Goal: Task Accomplishment & Management: Manage account settings

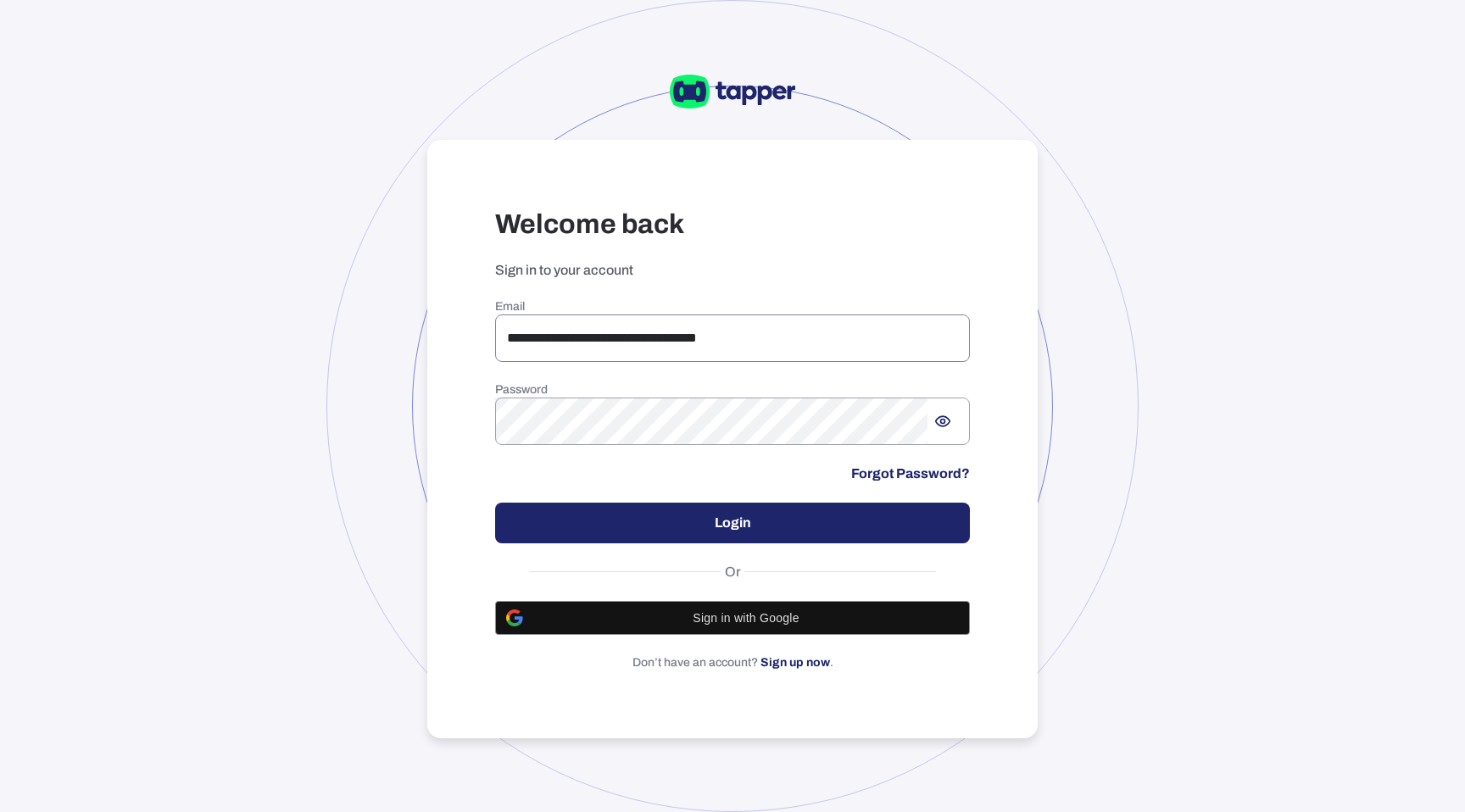
click at [569, 323] on input "**********" at bounding box center [732, 339] width 474 height 47
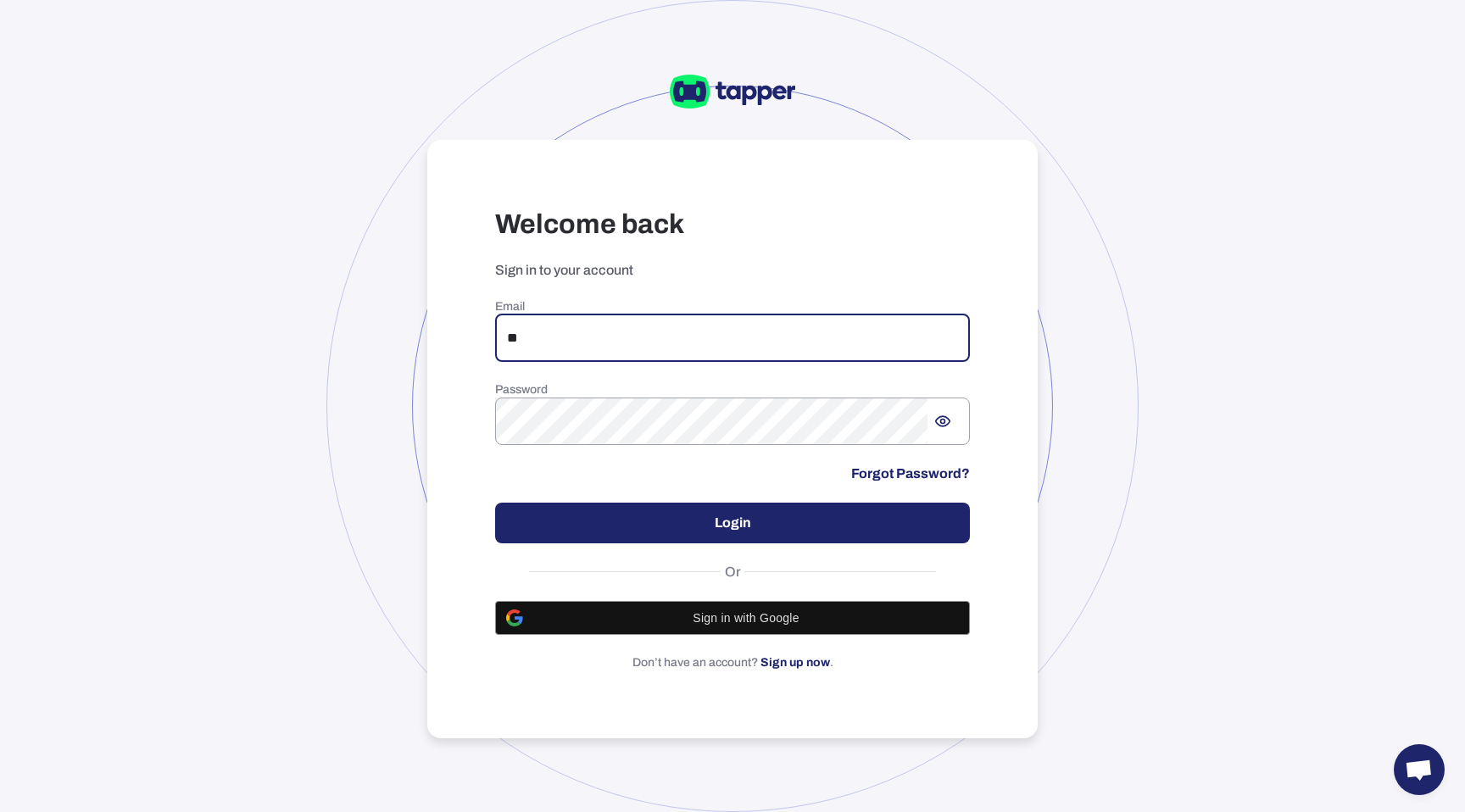
type input "**********"
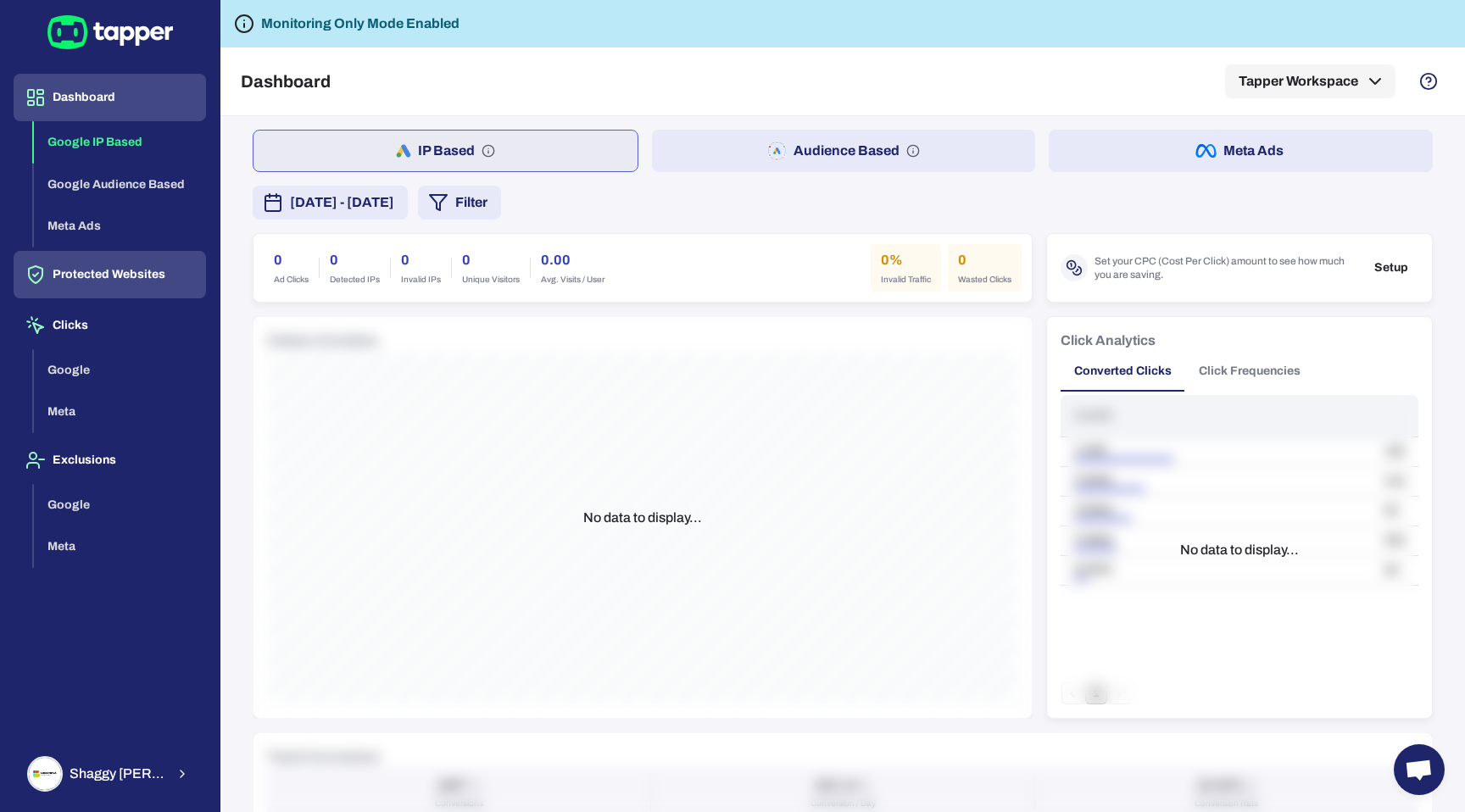
click at [169, 282] on button "Protected Websites" at bounding box center [109, 275] width 193 height 47
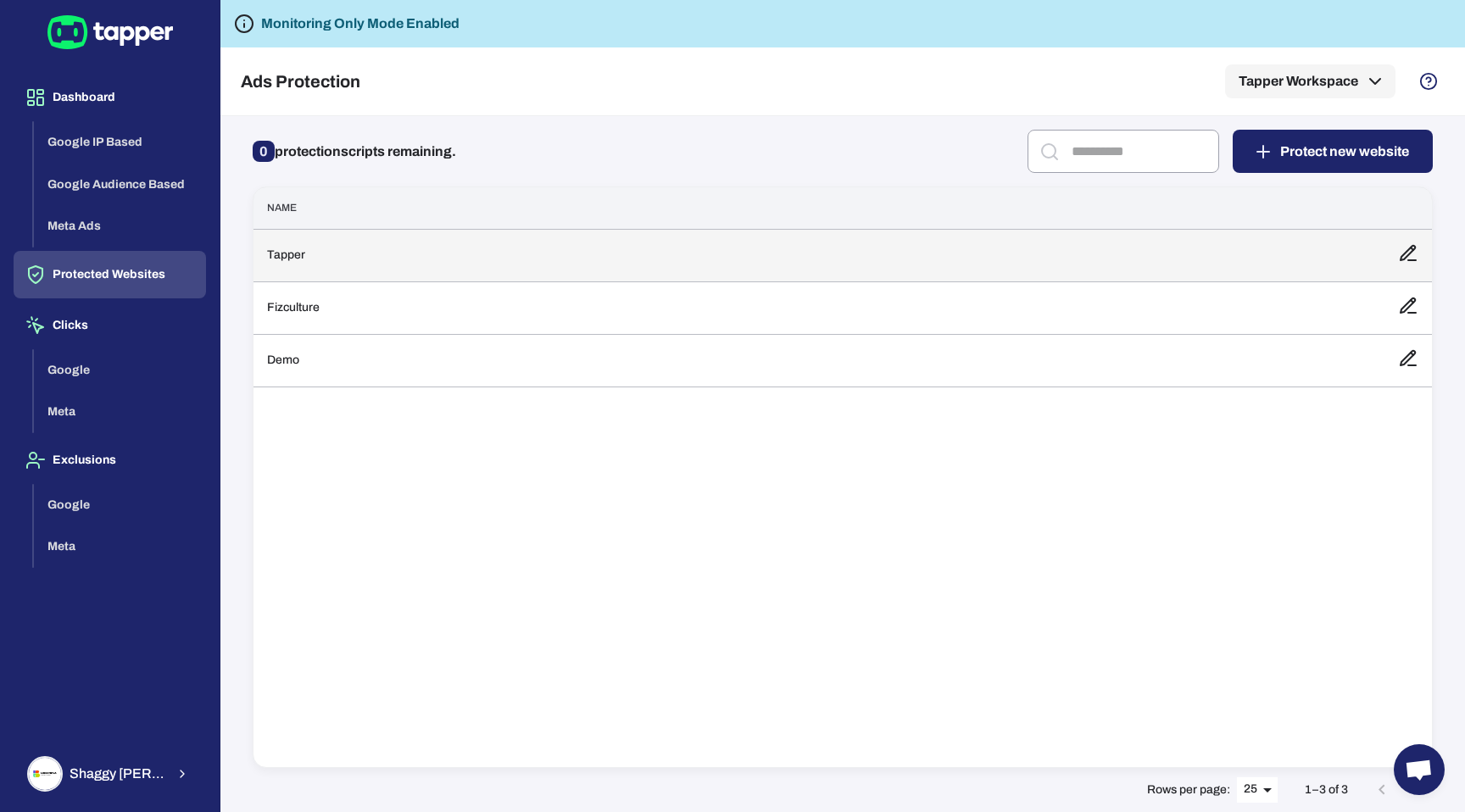
click at [384, 261] on td "Tapper" at bounding box center [819, 254] width 1131 height 52
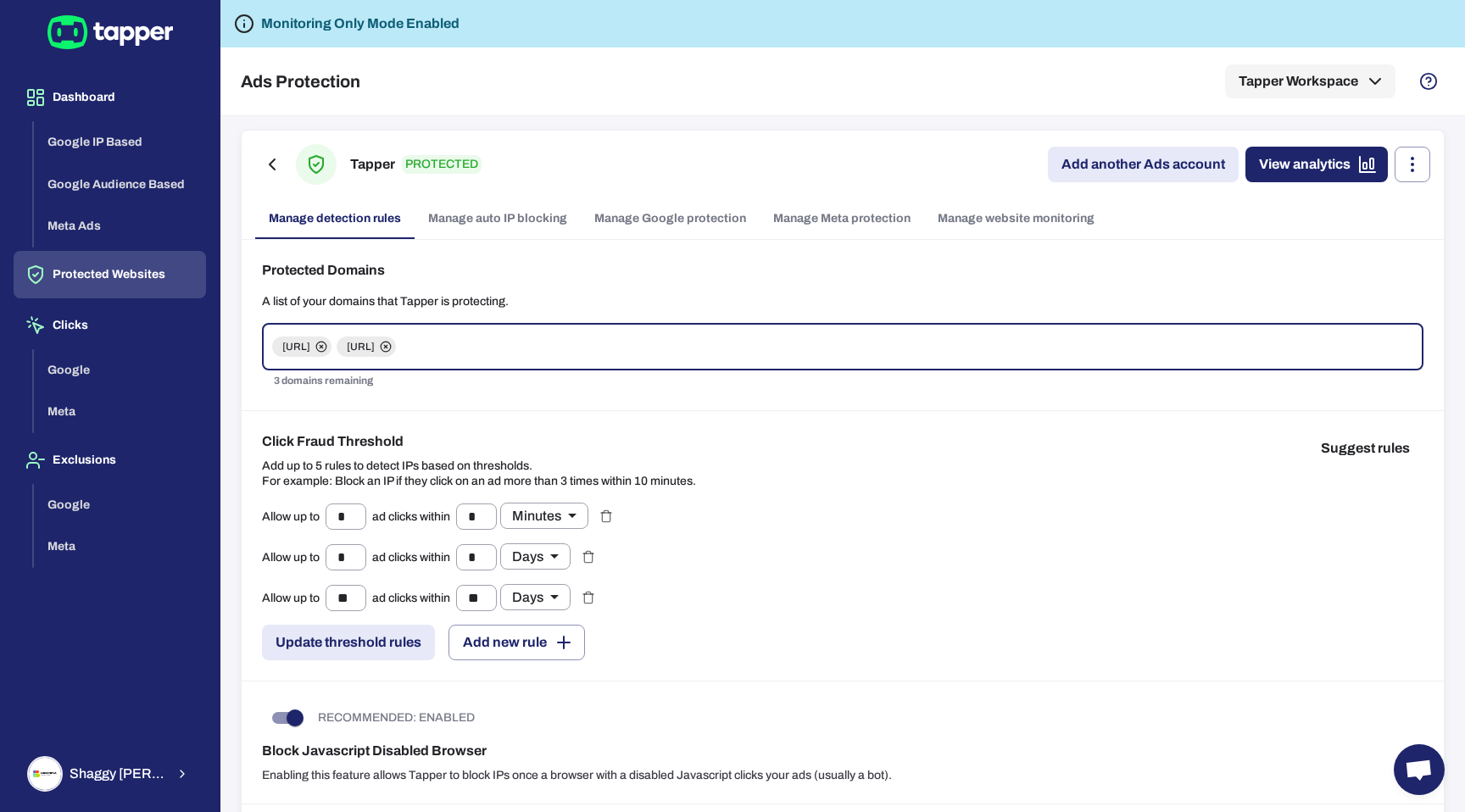
click at [793, 215] on link "Manage Meta protection" at bounding box center [842, 218] width 164 height 41
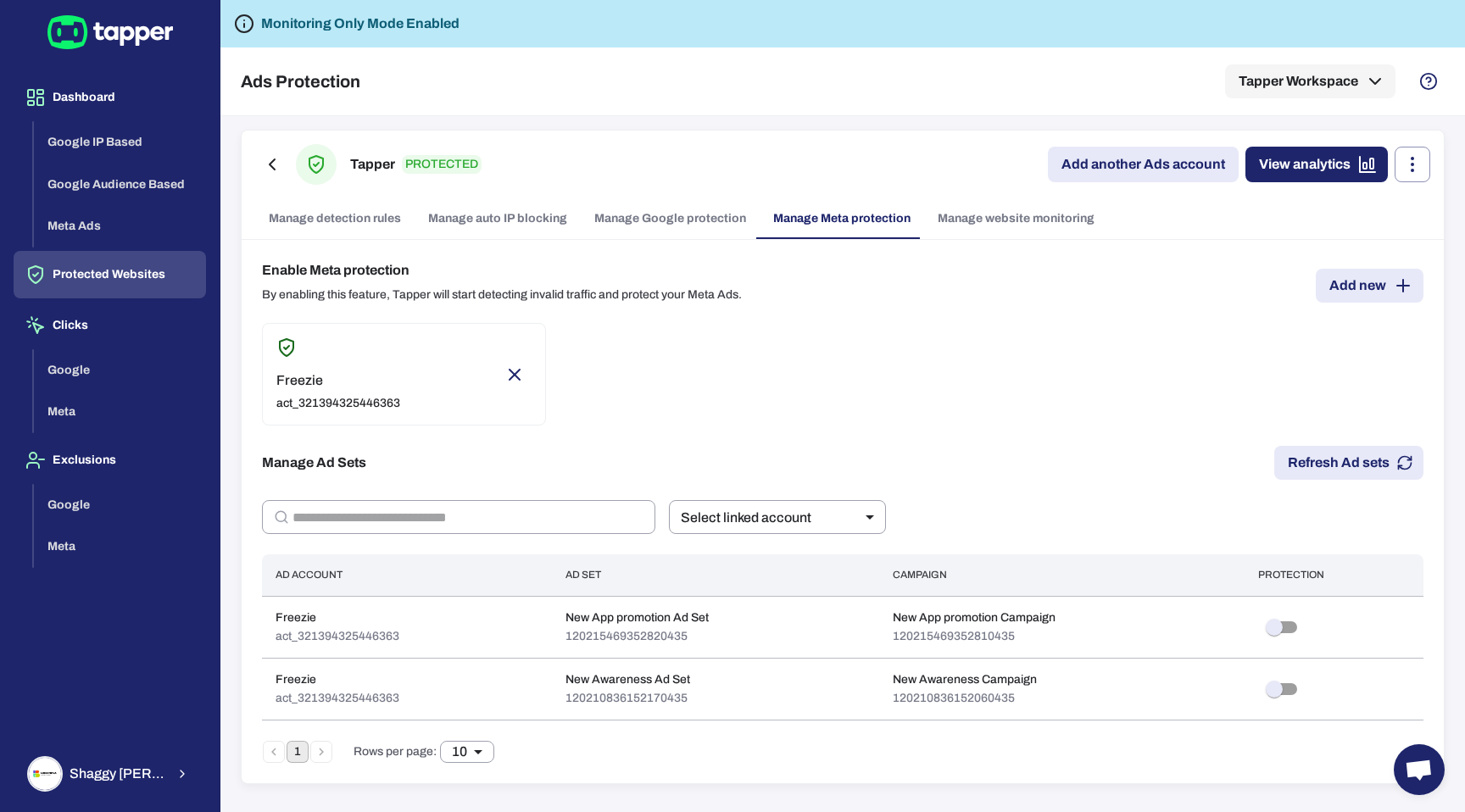
click at [693, 212] on link "Manage Google protection" at bounding box center [670, 218] width 179 height 41
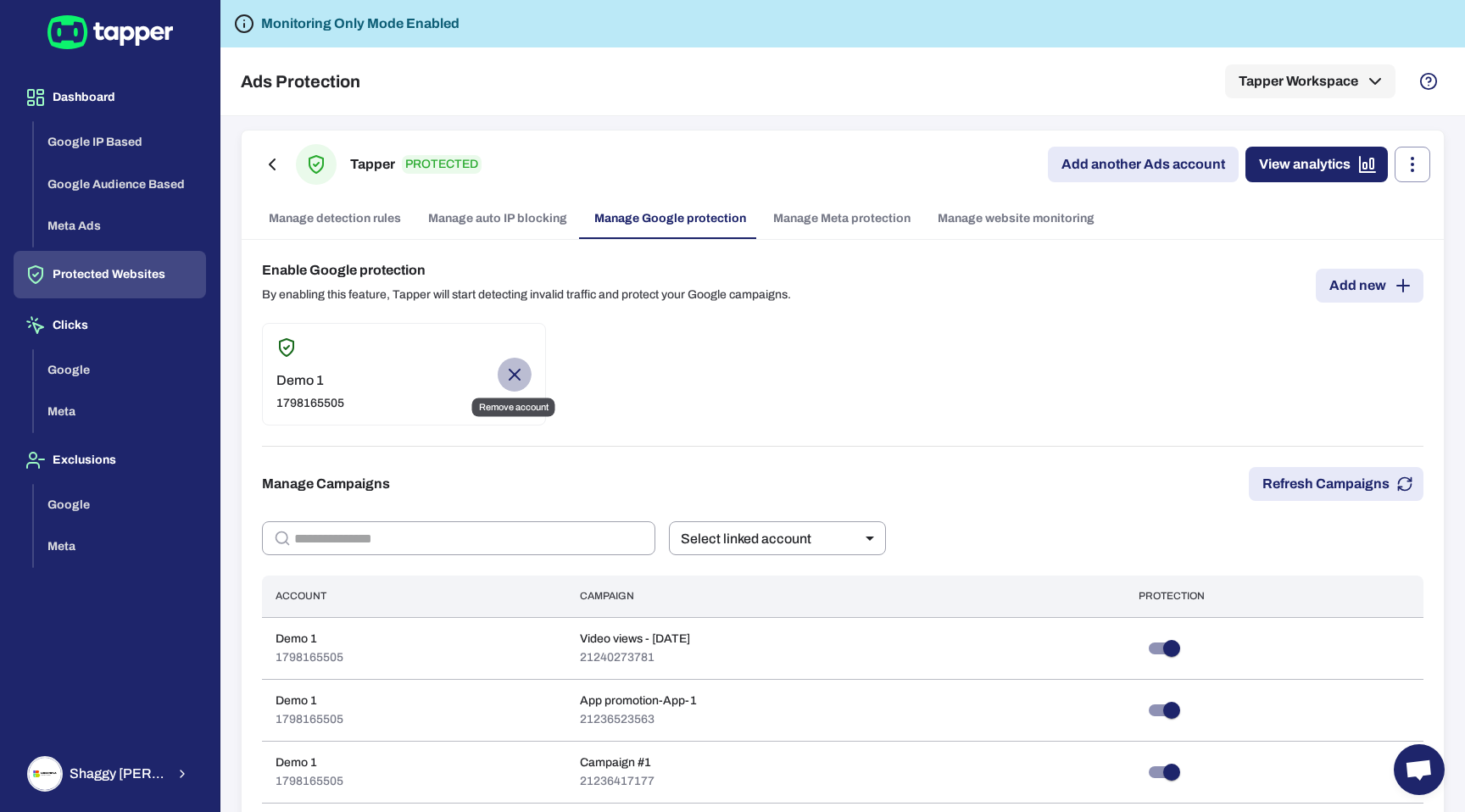
click at [516, 369] on icon "Remove account" at bounding box center [514, 374] width 20 height 20
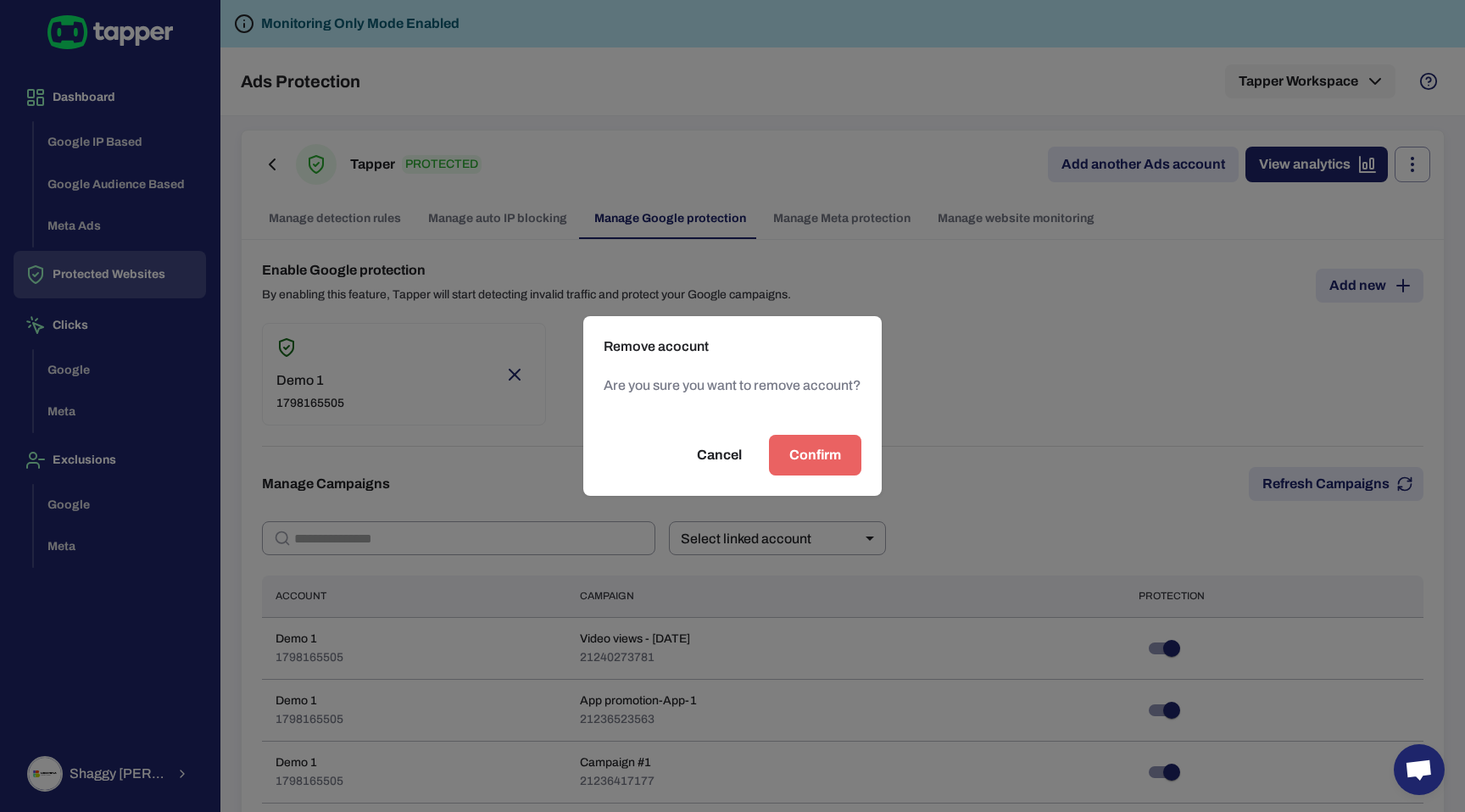
click at [836, 452] on span "Confirm" at bounding box center [815, 454] width 52 height 20
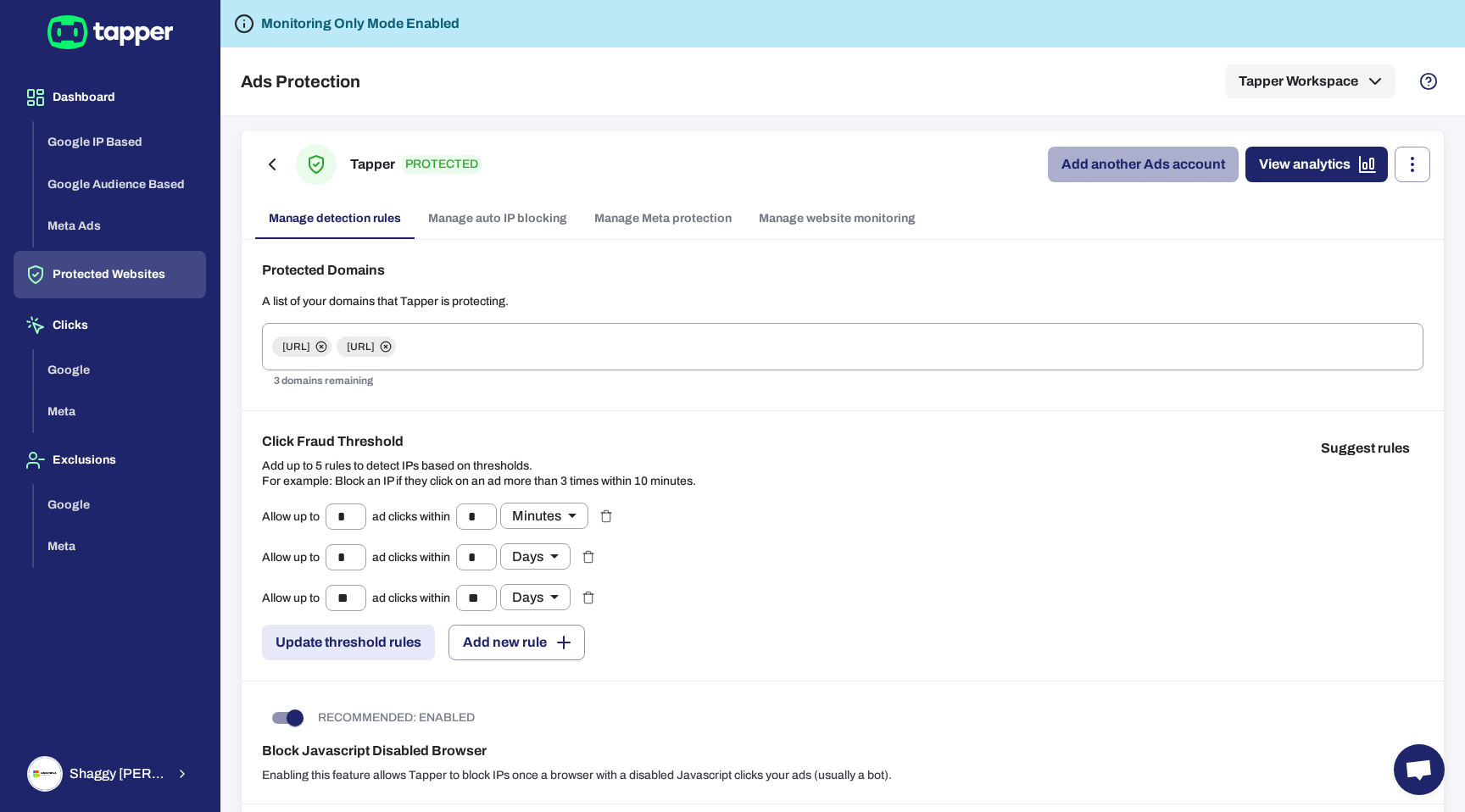
click at [1165, 172] on link "Add another Ads account" at bounding box center [1142, 165] width 191 height 36
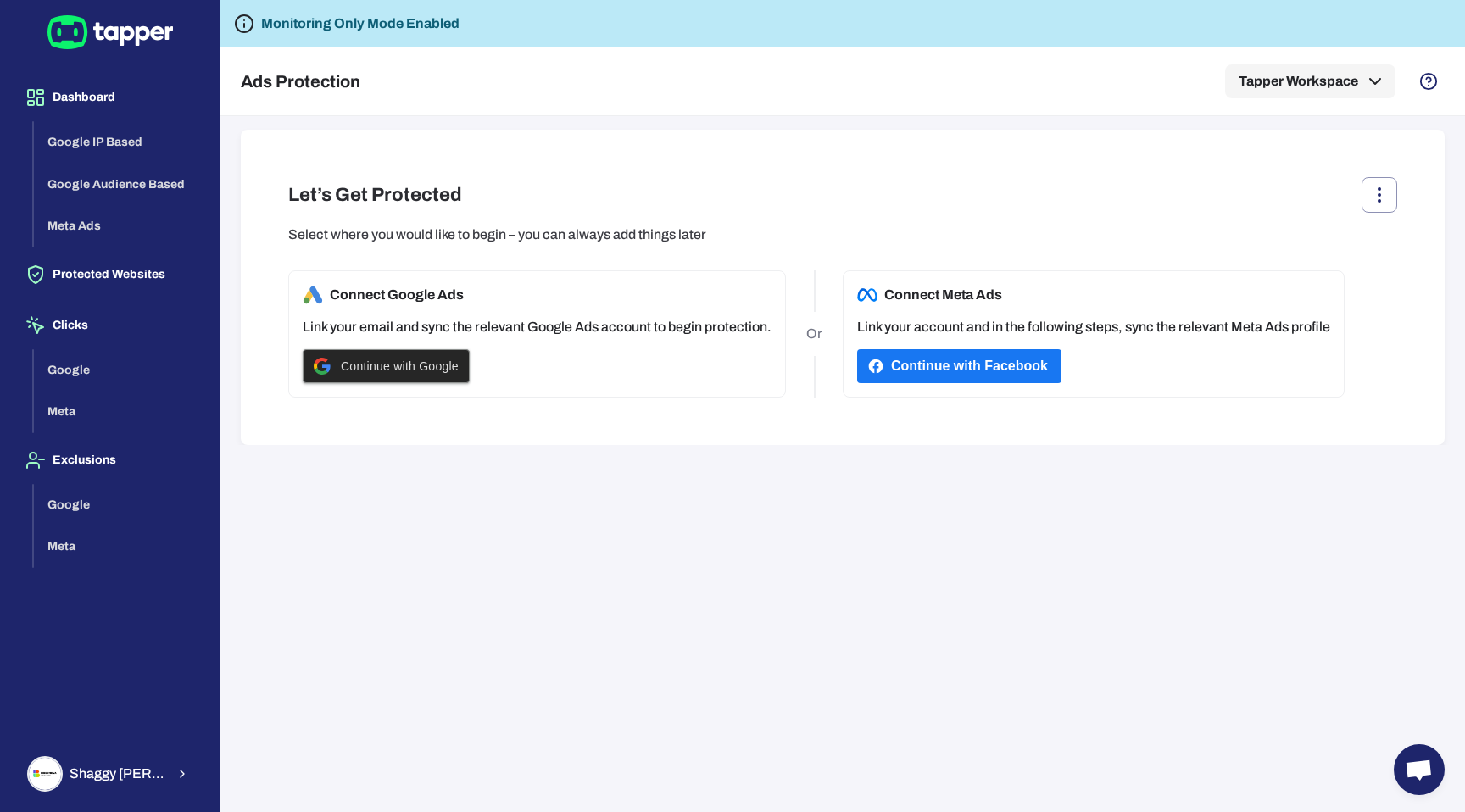
click at [459, 371] on div at bounding box center [386, 366] width 165 height 32
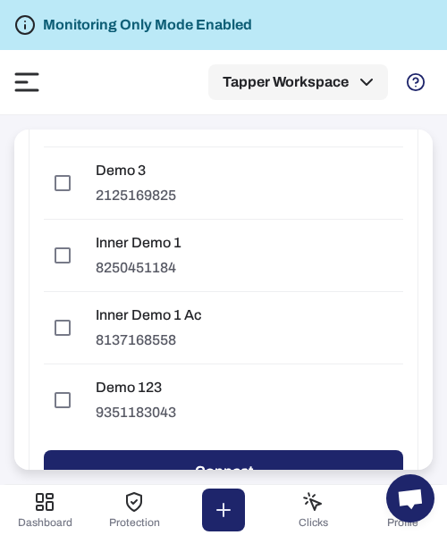
scroll to position [493, 0]
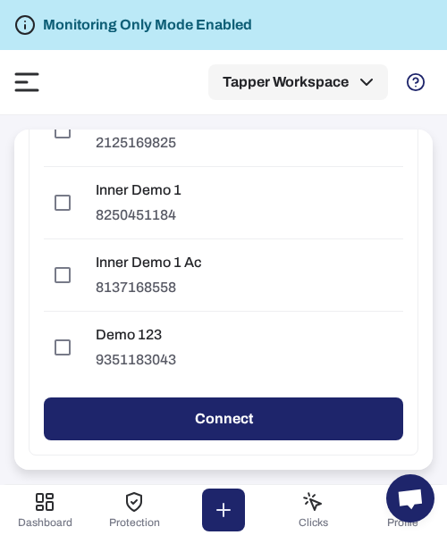
click at [333, 411] on button "Connect" at bounding box center [223, 419] width 359 height 43
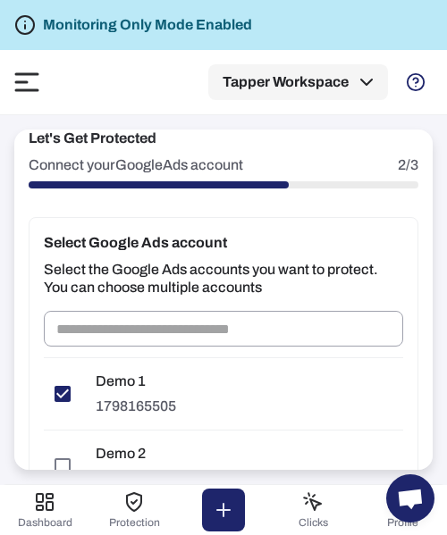
scroll to position [84, 0]
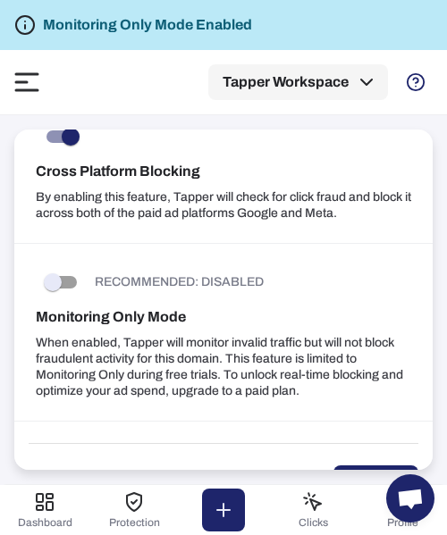
scroll to position [2346, 0]
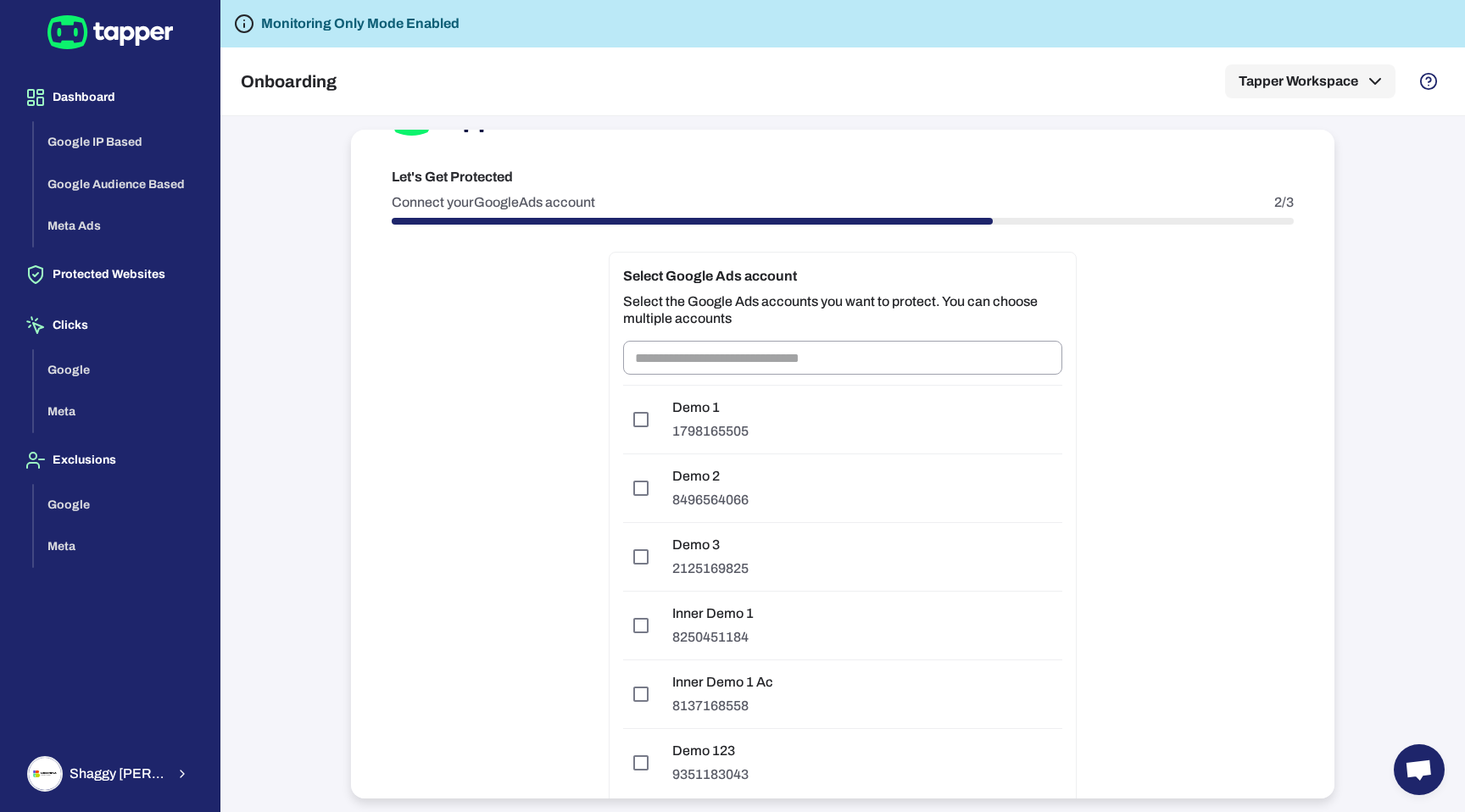
scroll to position [72, 0]
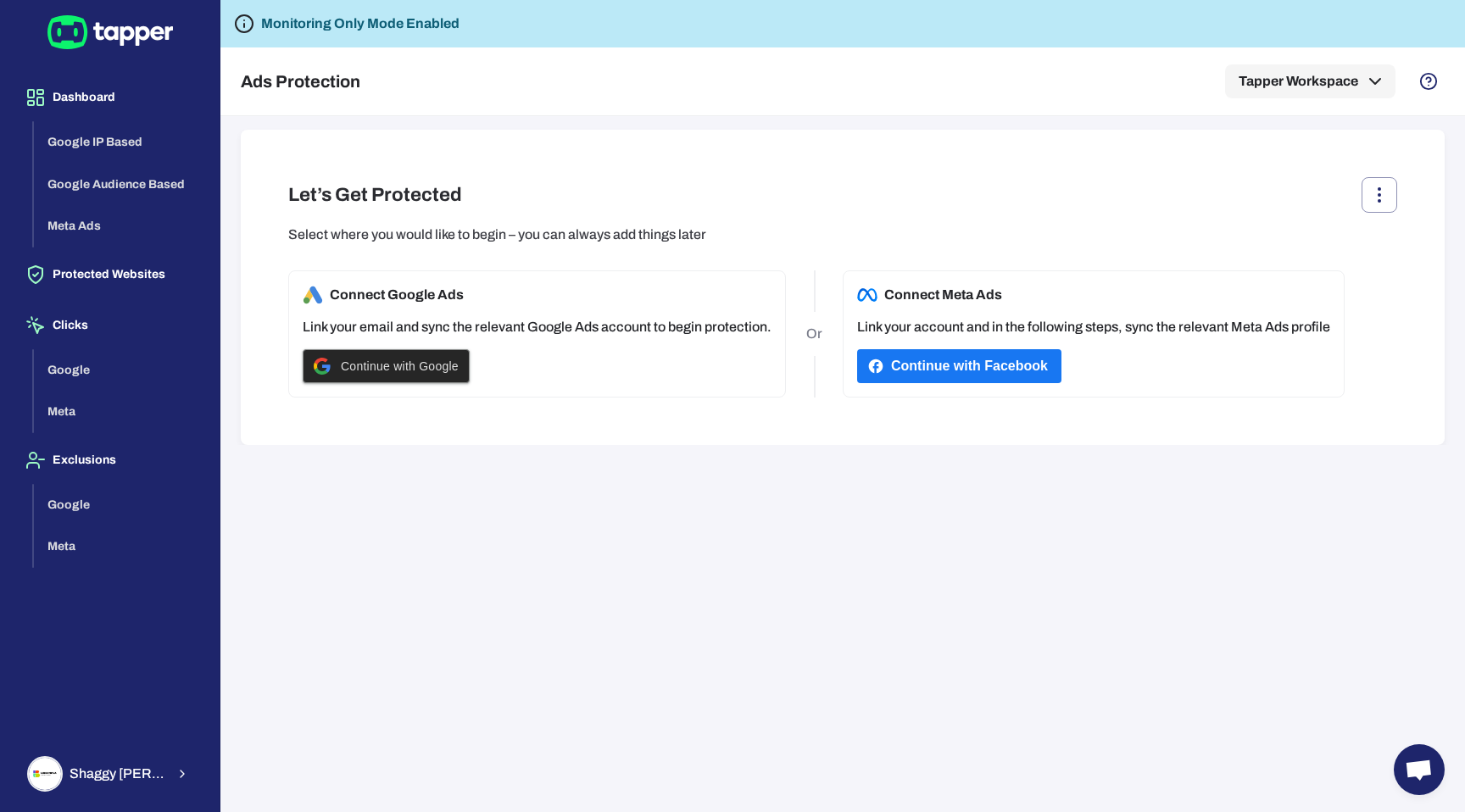
click at [440, 377] on div "Continue with Google" at bounding box center [386, 366] width 145 height 32
click at [454, 360] on span "Continue with Google" at bounding box center [399, 366] width 118 height 13
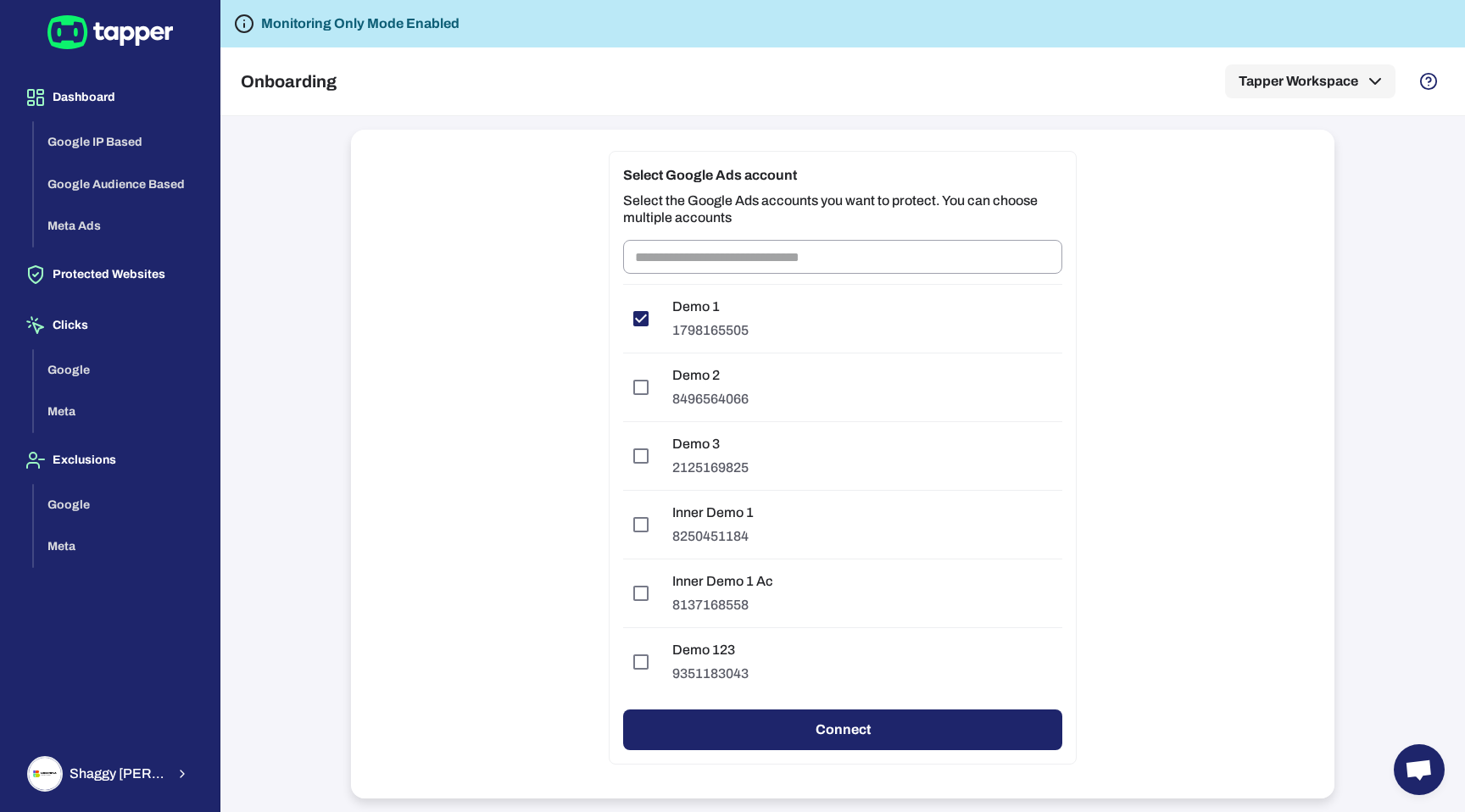
scroll to position [176, 0]
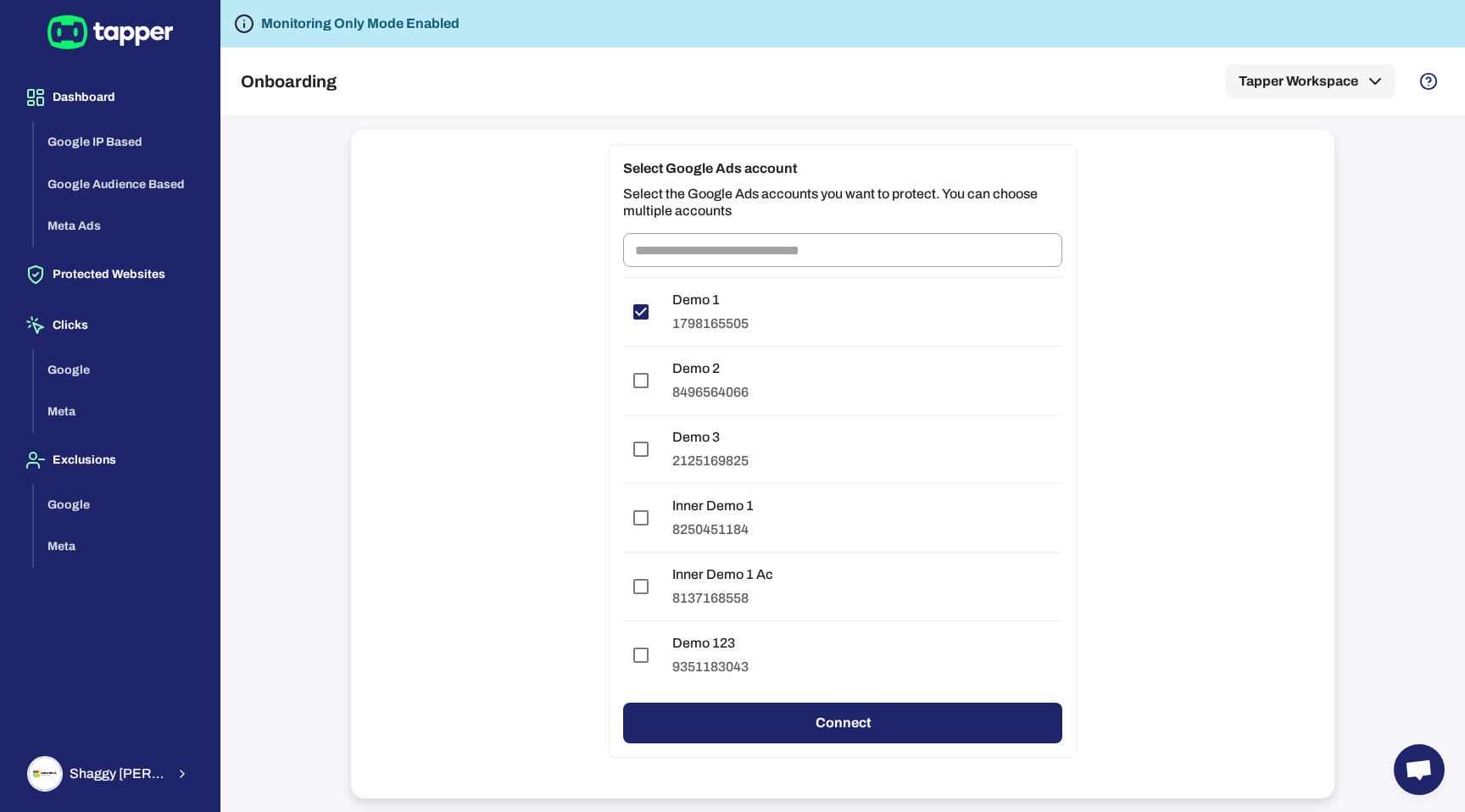
click at [1029, 716] on button "Connect" at bounding box center [843, 723] width 439 height 41
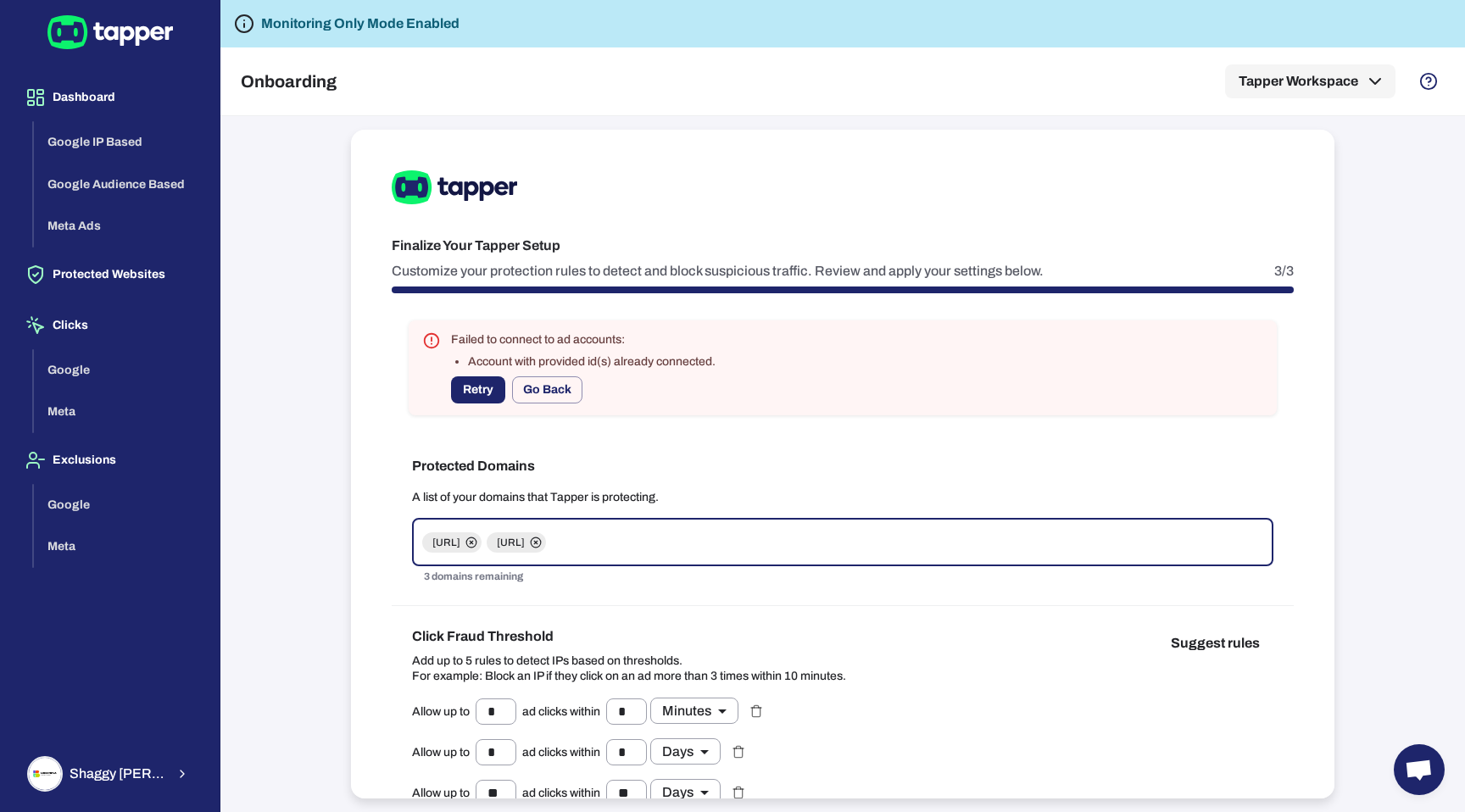
click at [500, 395] on button "Retry" at bounding box center [477, 390] width 54 height 28
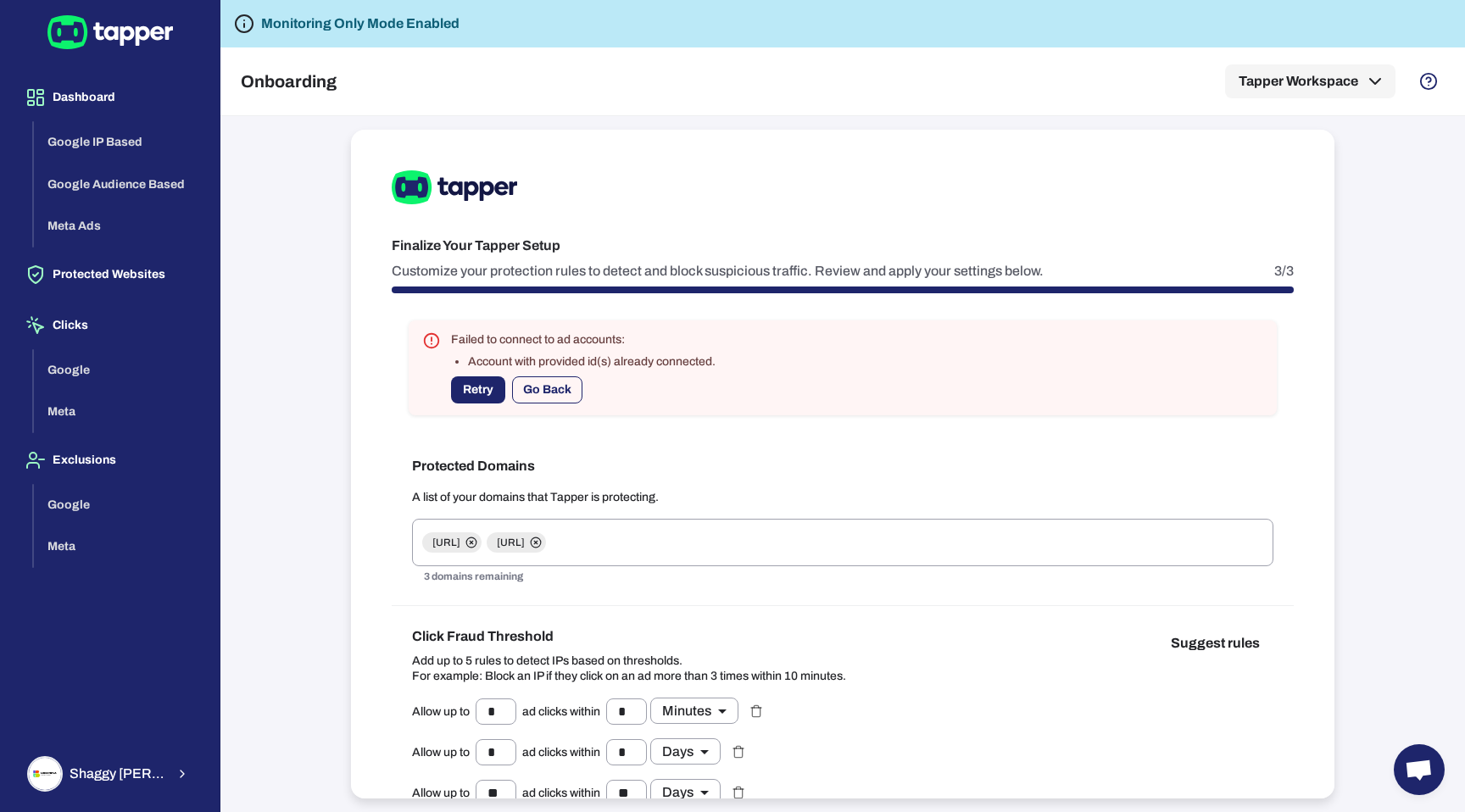
click at [559, 386] on button "Go Back" at bounding box center [547, 390] width 70 height 28
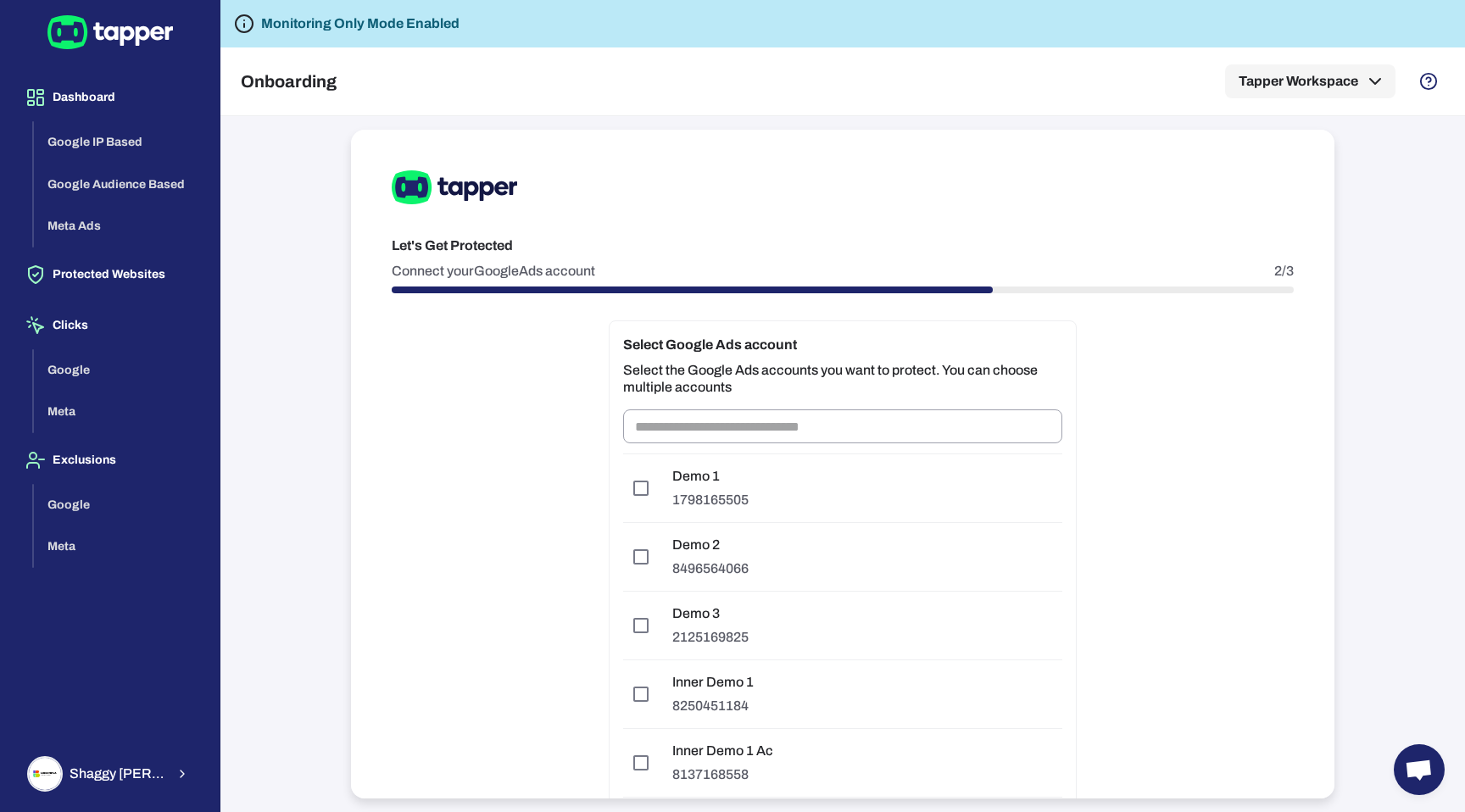
scroll to position [176, 0]
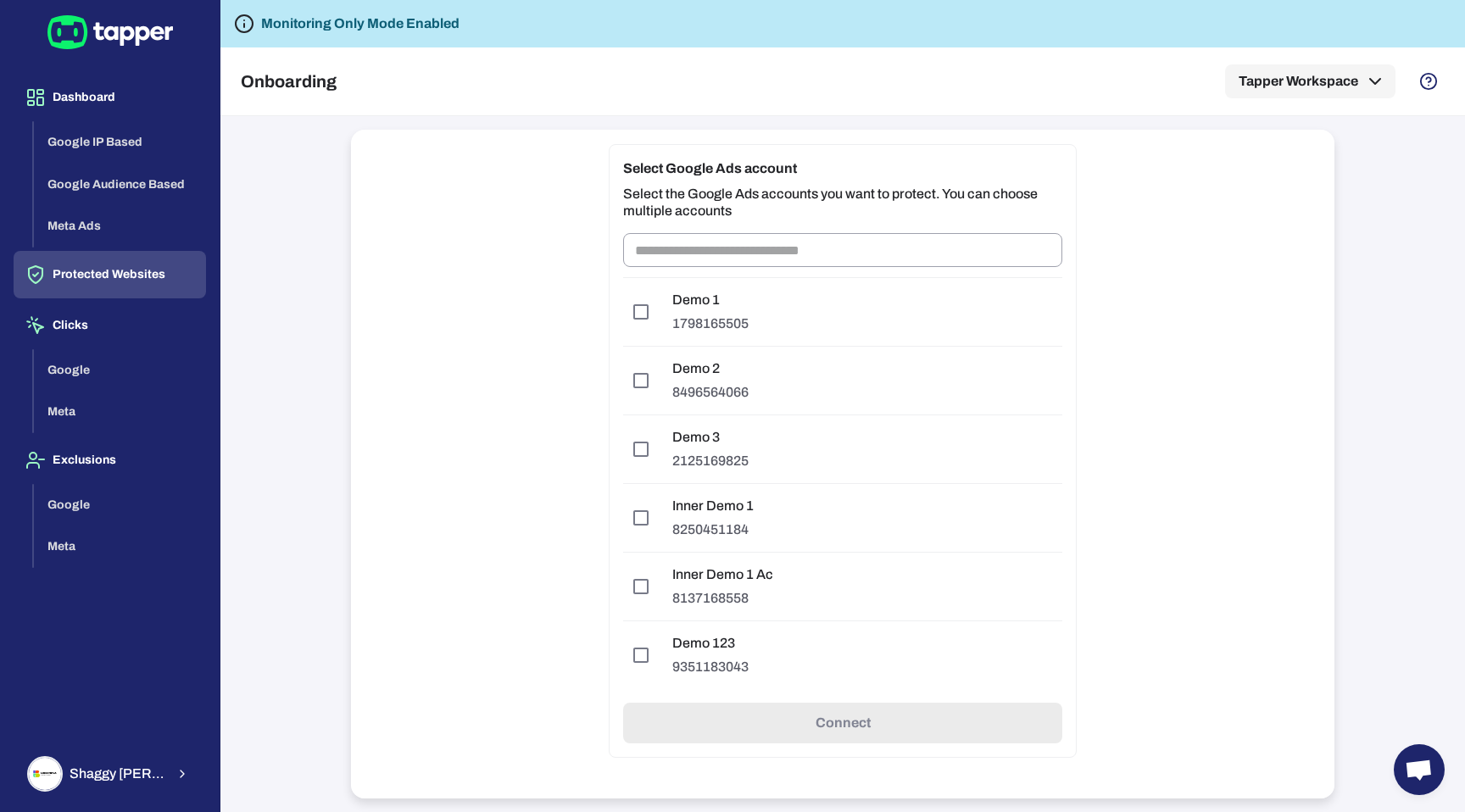
click at [98, 279] on button "Protected Websites" at bounding box center [109, 275] width 193 height 47
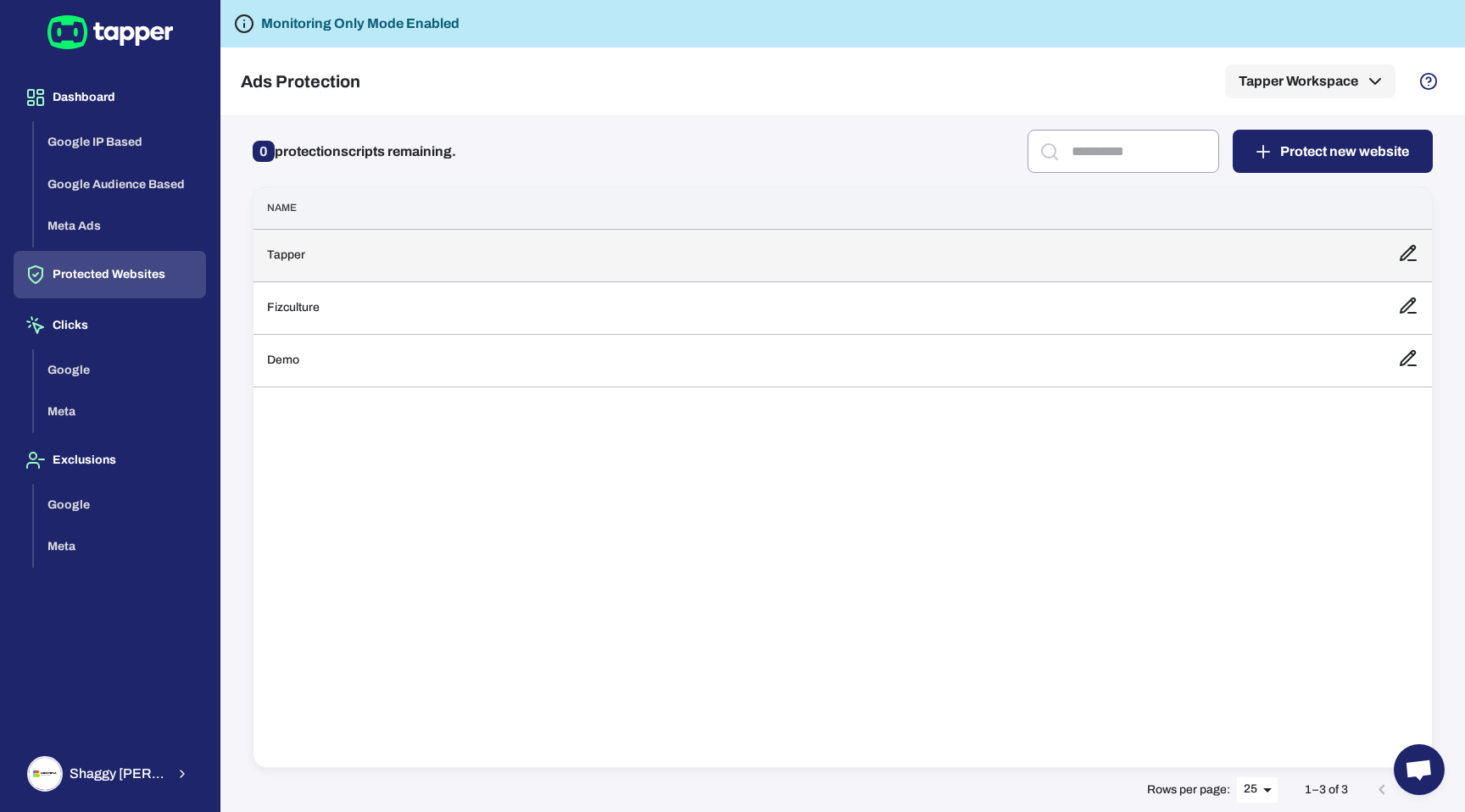
click at [400, 264] on td "Tapper" at bounding box center [819, 254] width 1131 height 52
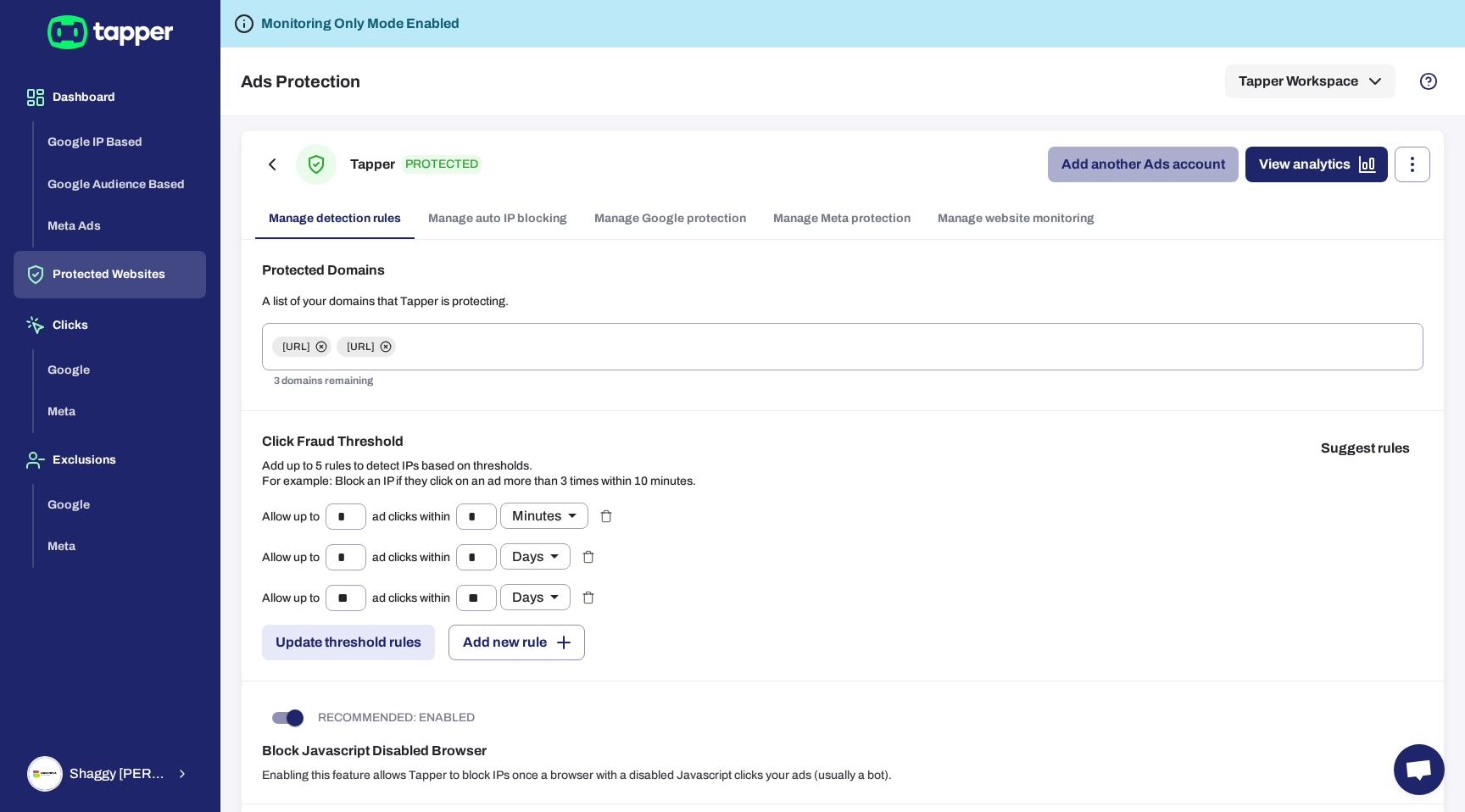
click at [1206, 167] on link "Add another Ads account" at bounding box center [1142, 165] width 191 height 36
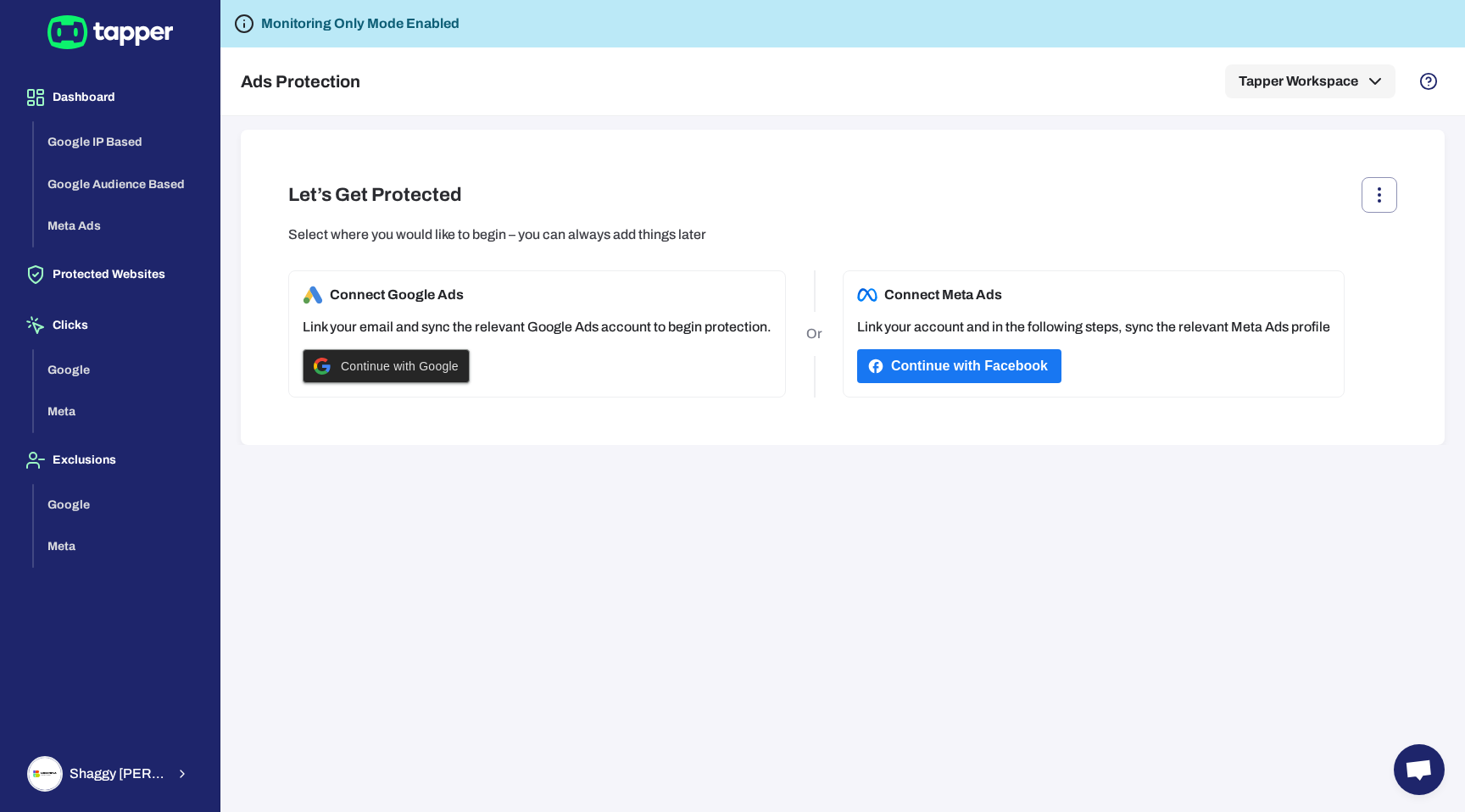
click at [441, 371] on span "Continue with Google" at bounding box center [399, 366] width 118 height 13
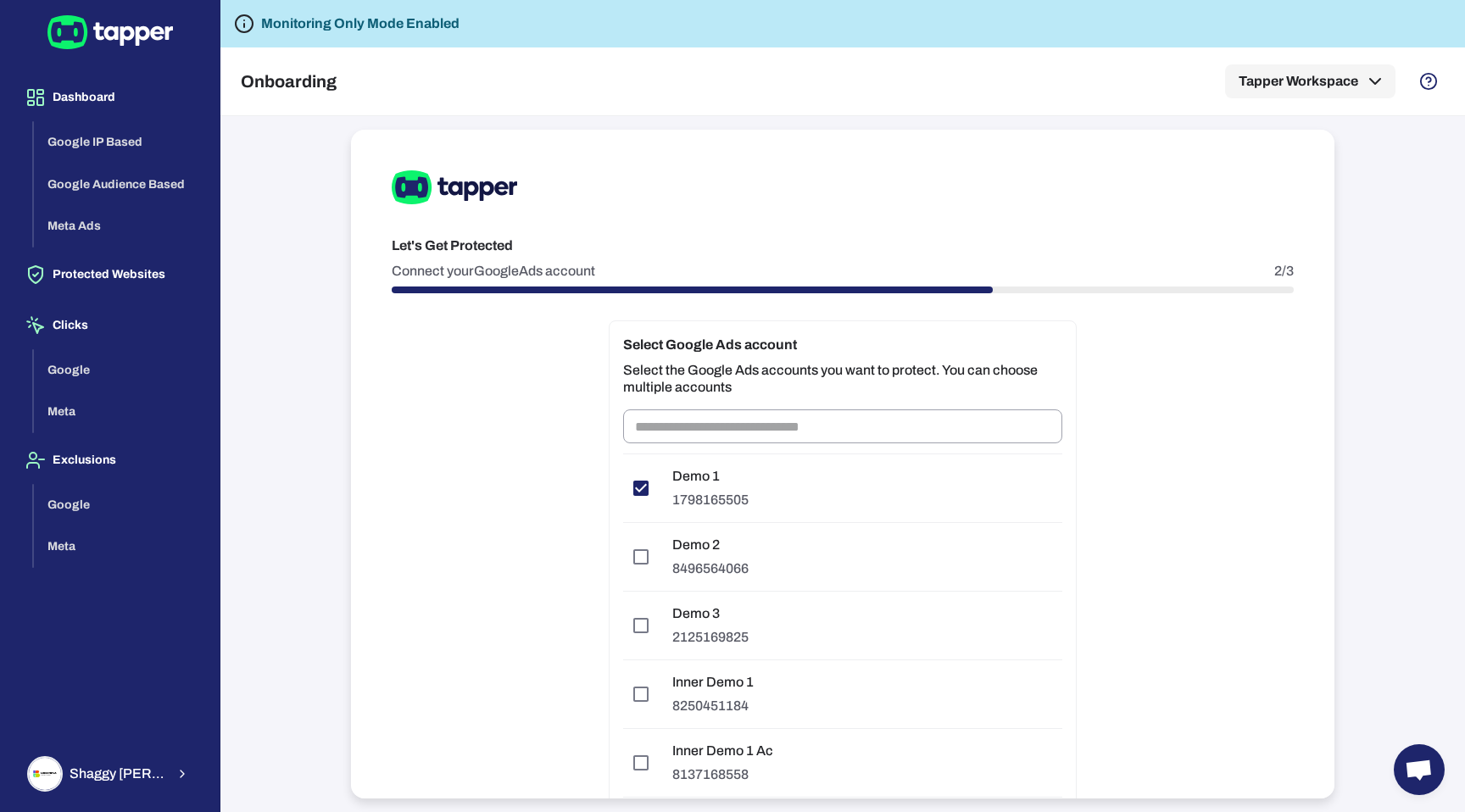
scroll to position [176, 0]
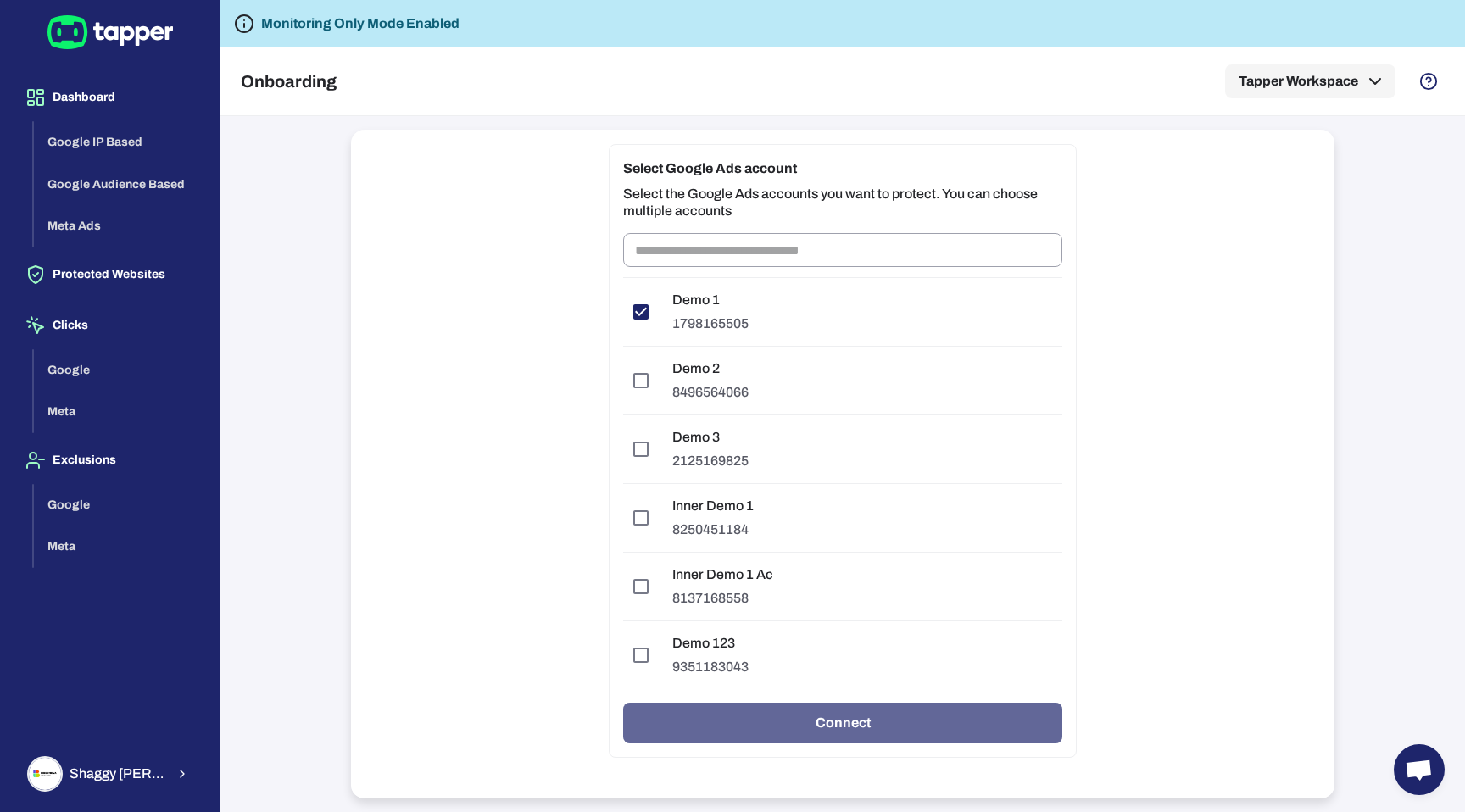
click at [1021, 723] on button "Connect" at bounding box center [843, 723] width 439 height 41
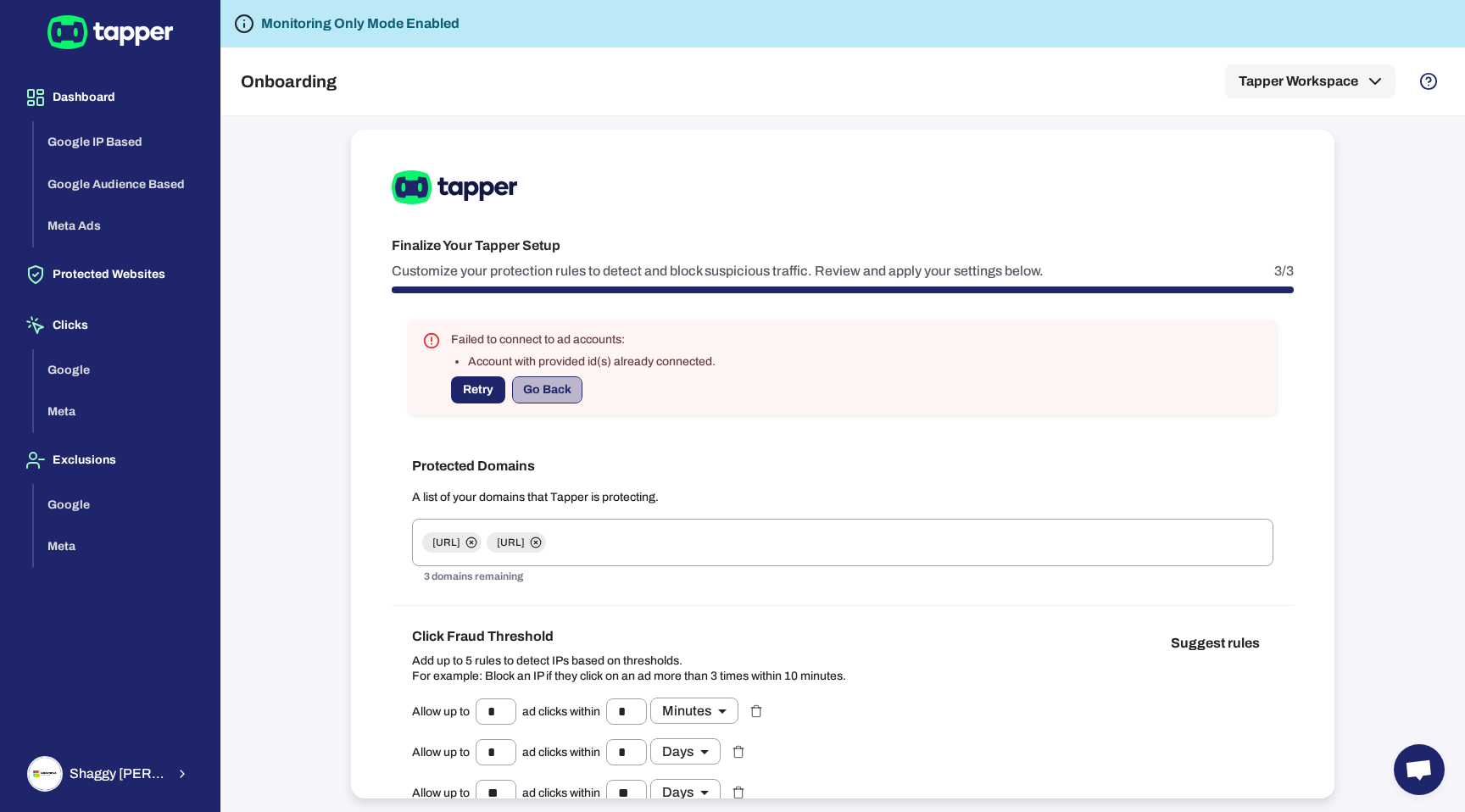
click at [566, 386] on button "Go Back" at bounding box center [547, 390] width 70 height 28
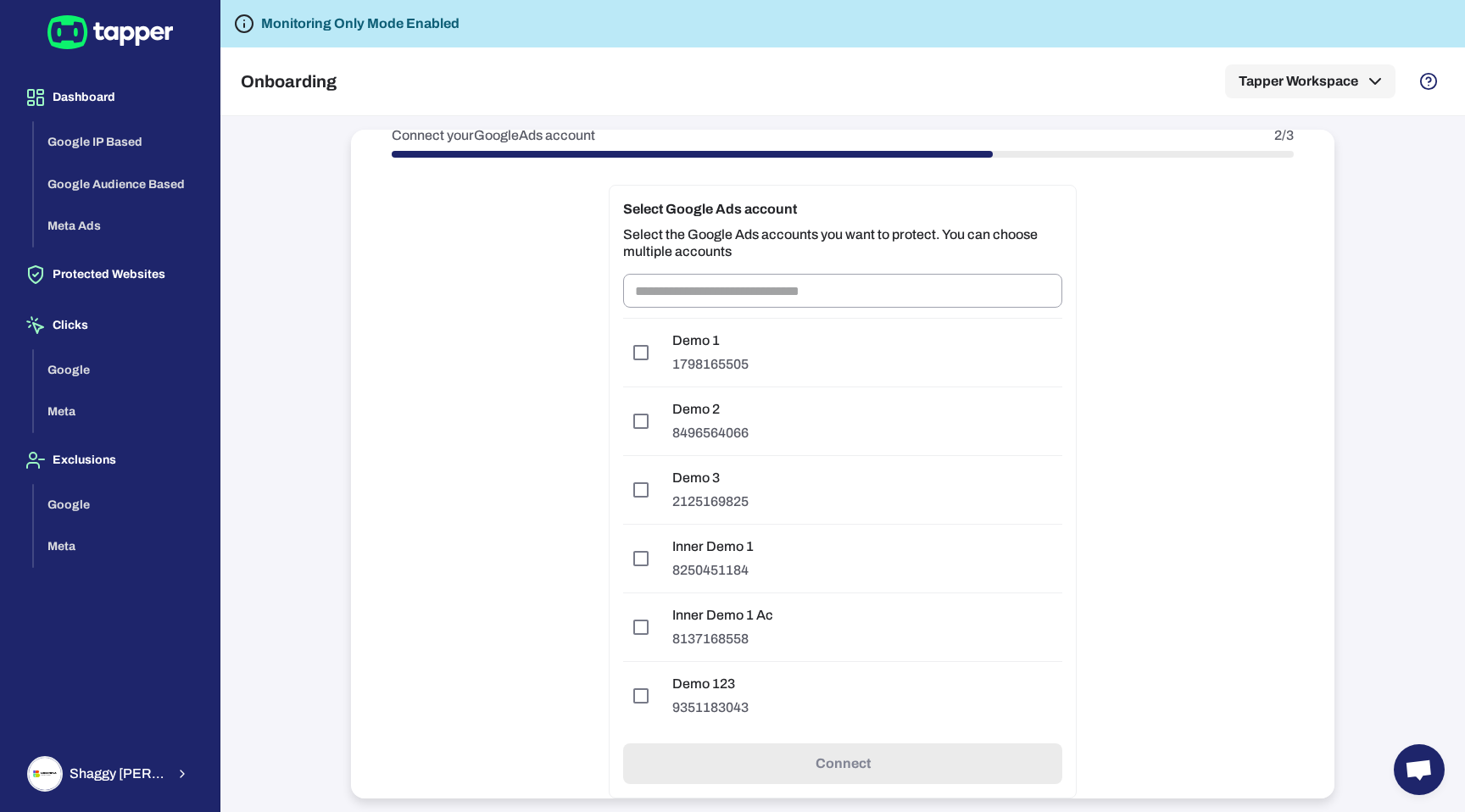
scroll to position [176, 0]
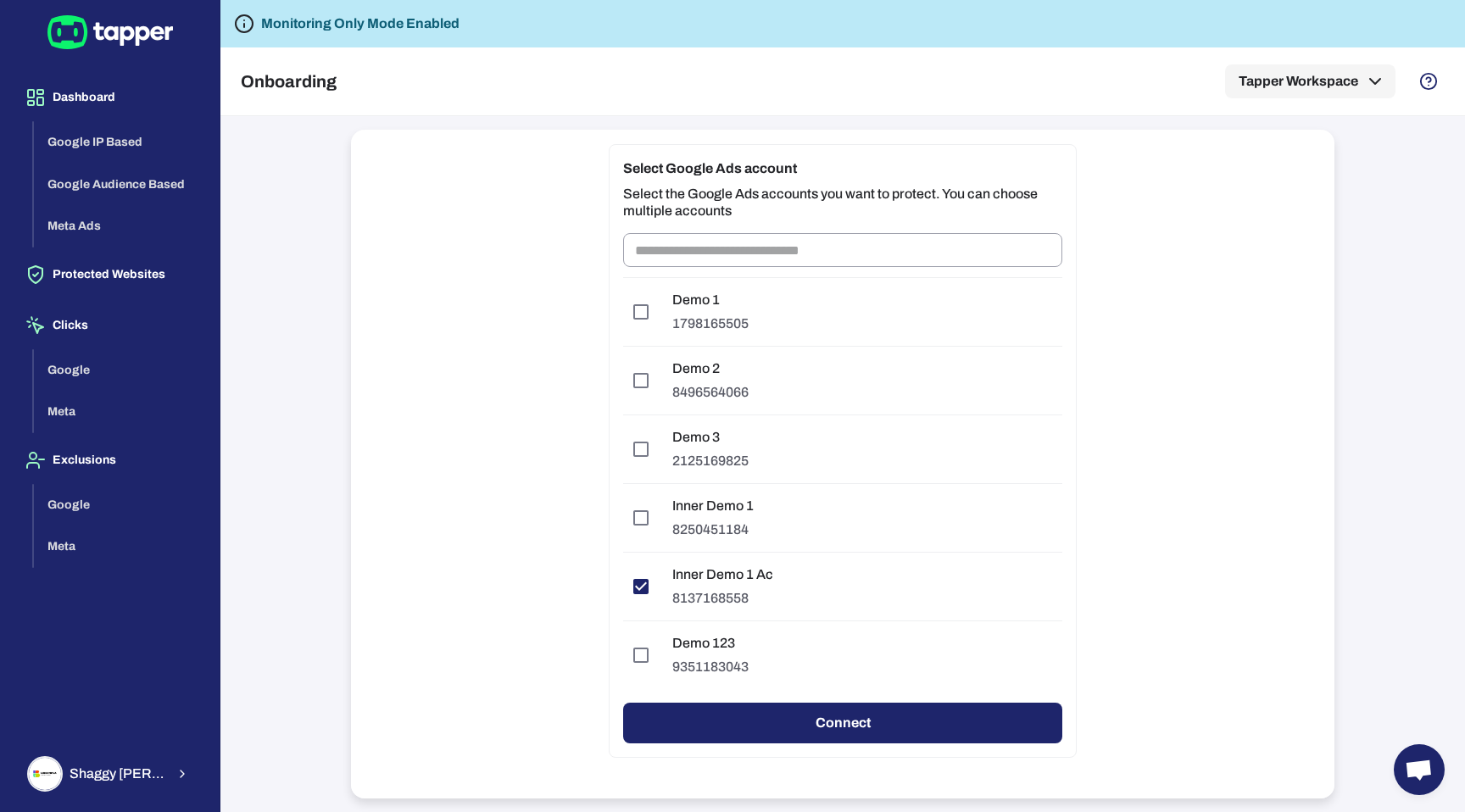
click at [1014, 721] on button "Connect" at bounding box center [843, 723] width 439 height 41
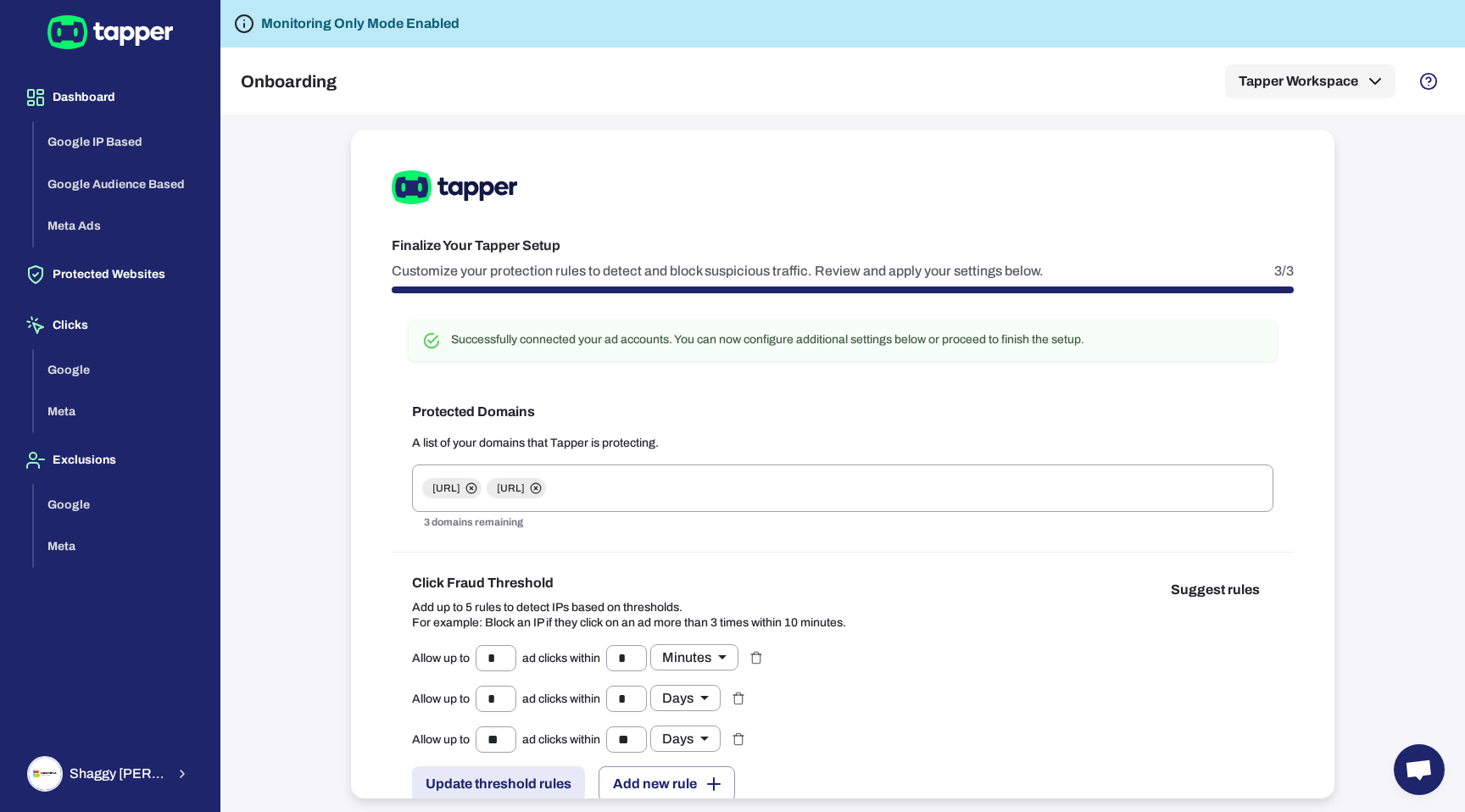
click at [641, 335] on div "Successfully connected your ad accounts. You can now configure additional setti…" at bounding box center [768, 340] width 634 height 15
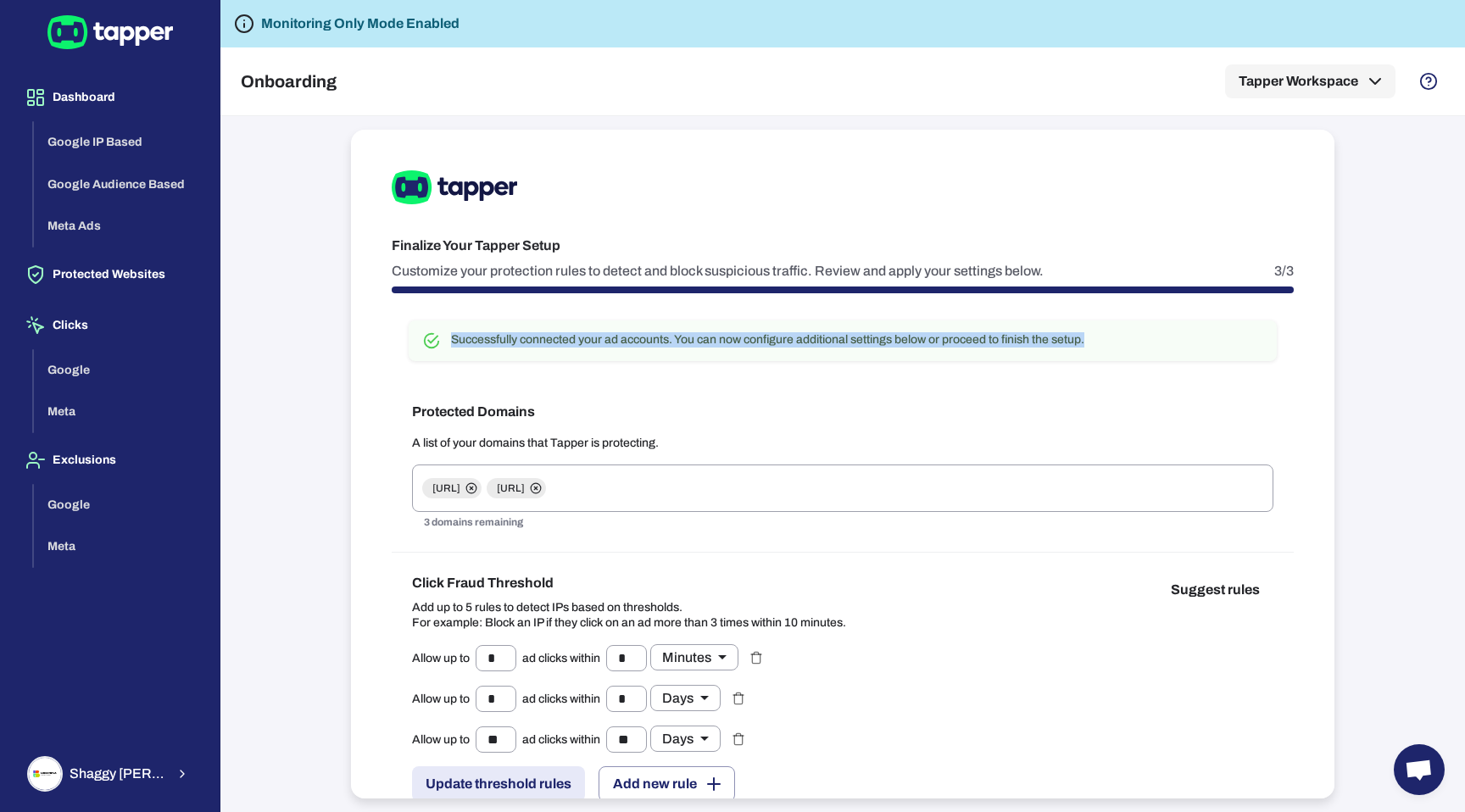
click at [641, 335] on div "Successfully connected your ad accounts. You can now configure additional setti…" at bounding box center [768, 340] width 634 height 15
click at [639, 383] on div "Protected Domains A list of your domains that Tapper is protecting. tapper.ai w…" at bounding box center [843, 467] width 902 height 172
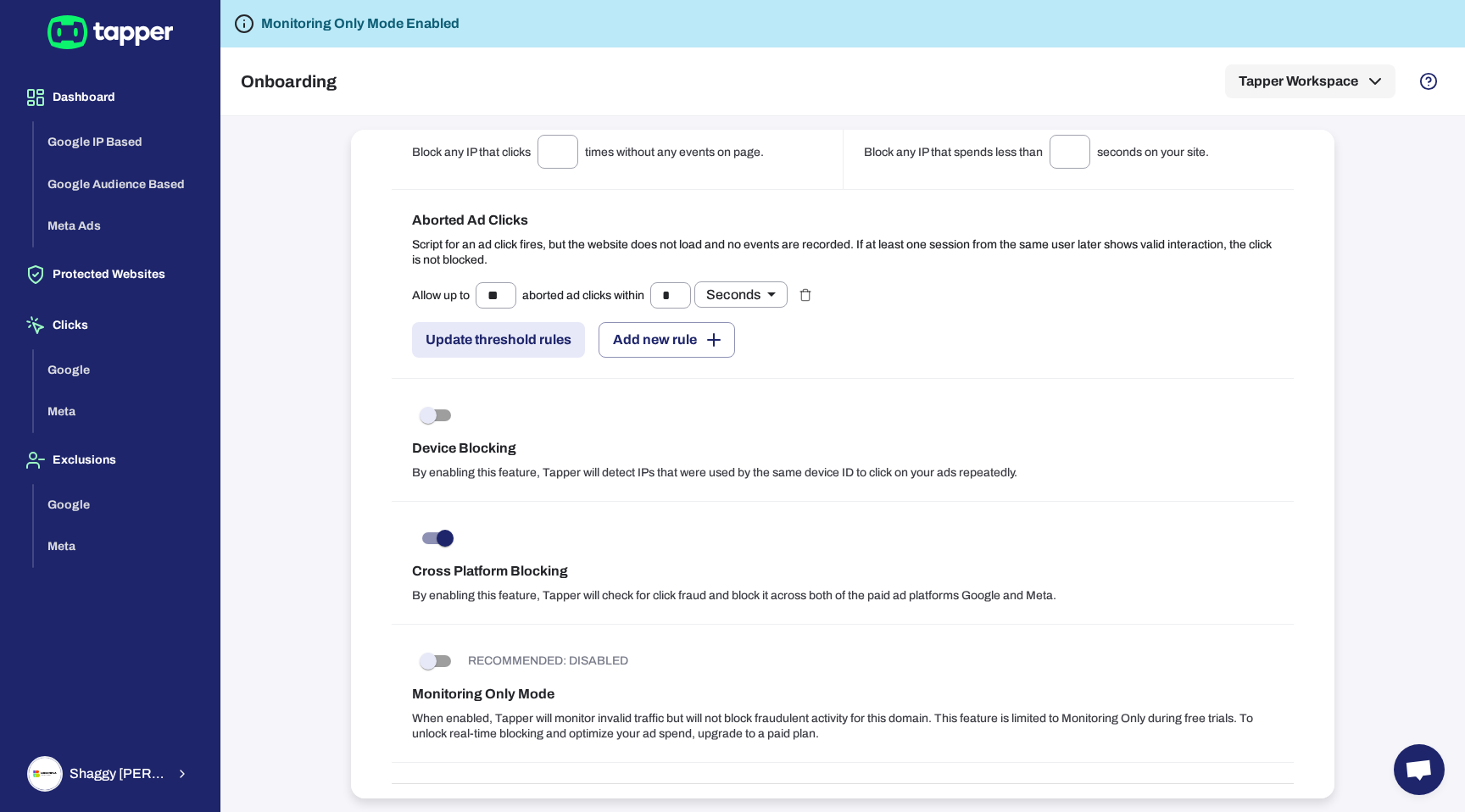
scroll to position [1410, 0]
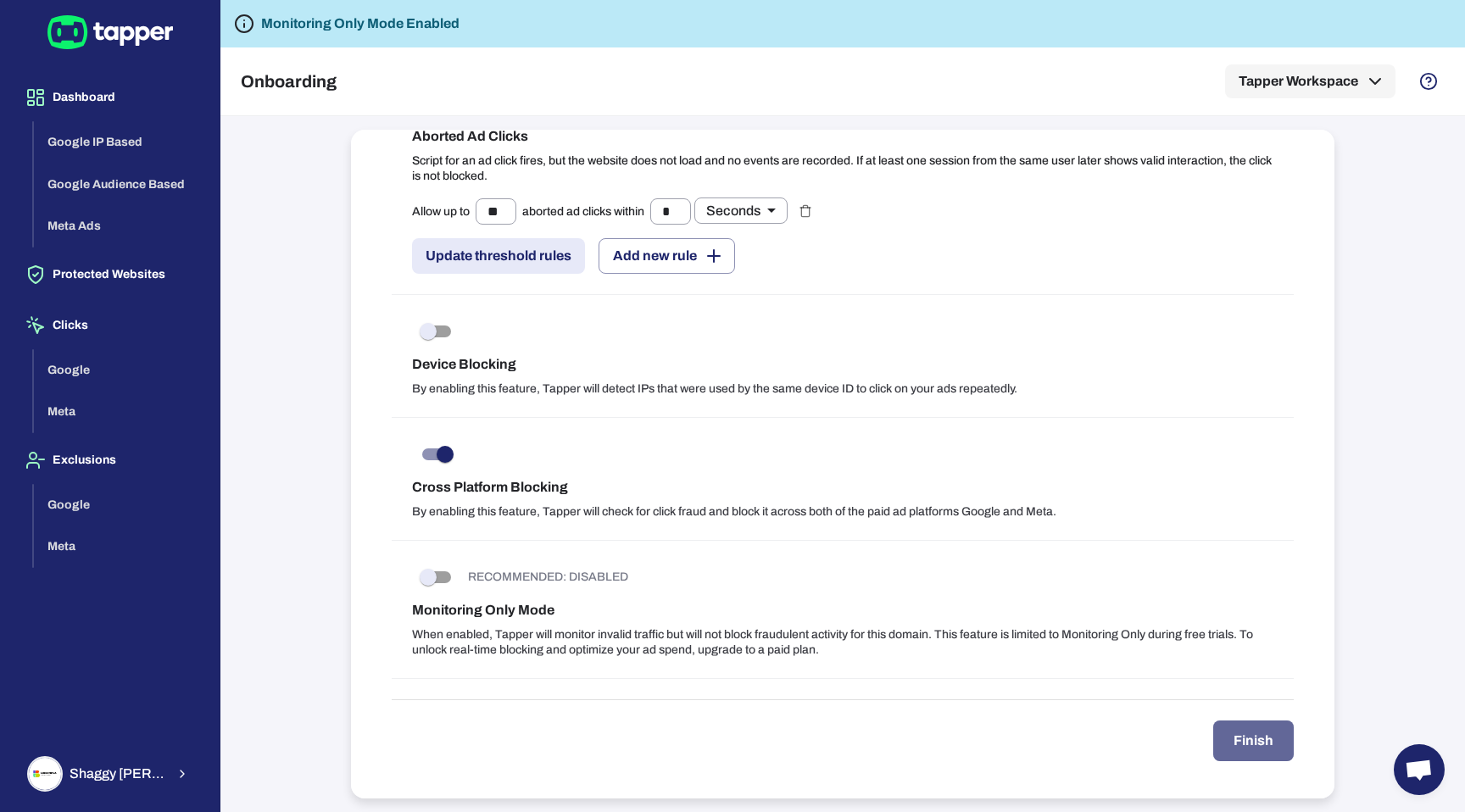
click at [1270, 737] on button "Finish" at bounding box center [1253, 741] width 81 height 41
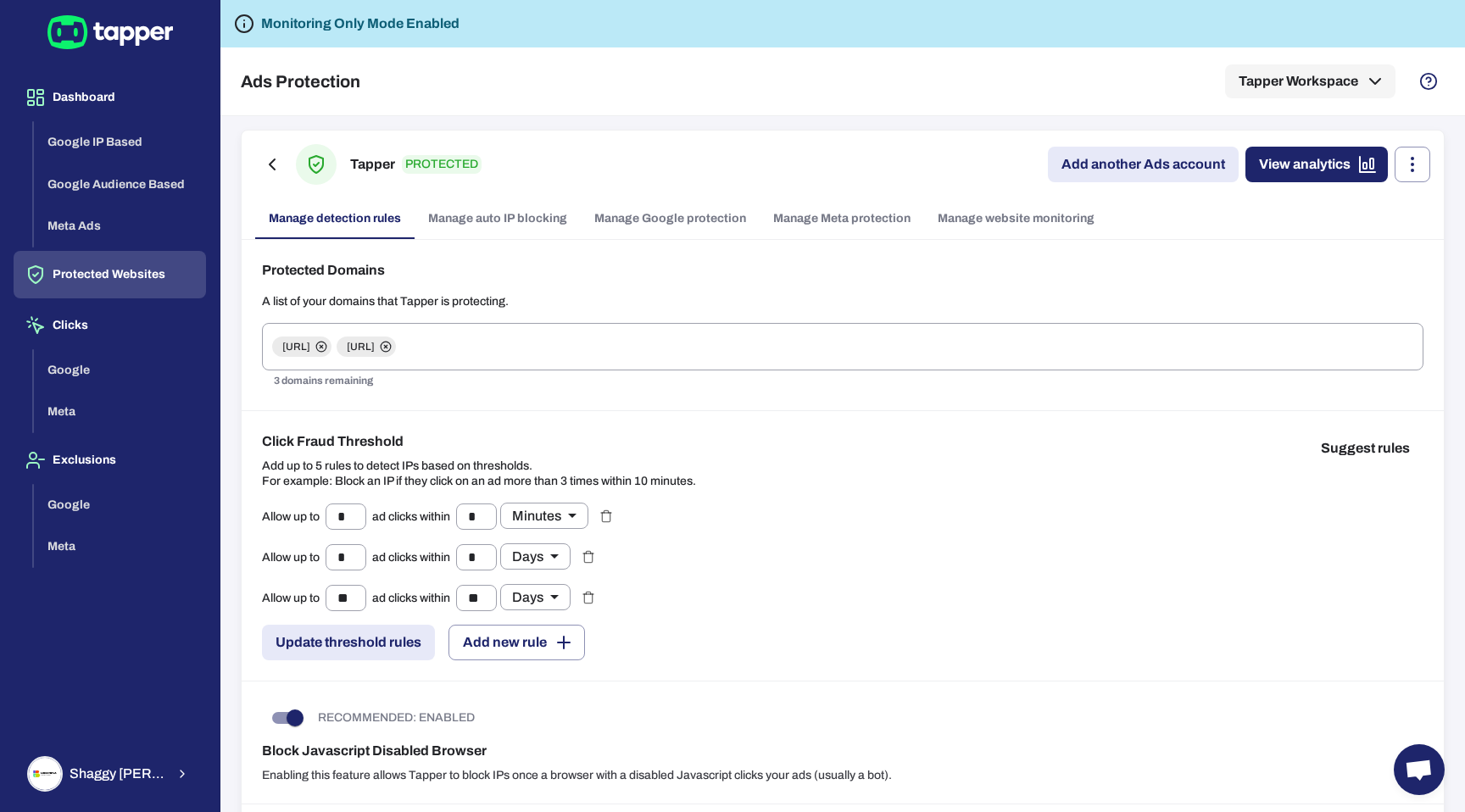
click at [503, 283] on div "Protected Domains A list of your domains that Tapper is protecting. tapper.ai w…" at bounding box center [843, 325] width 1202 height 172
click at [1086, 170] on link "Add another Ads account" at bounding box center [1142, 165] width 191 height 36
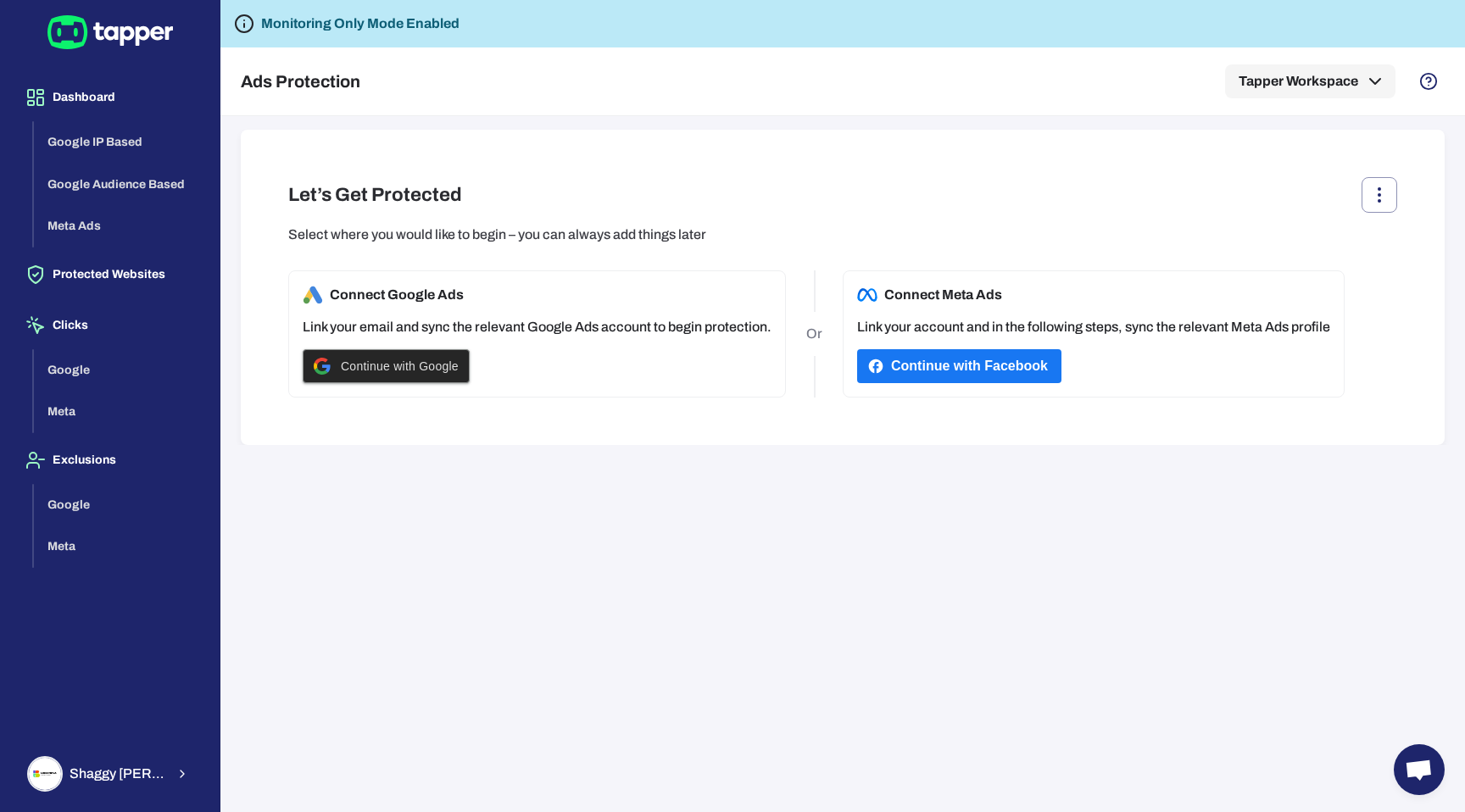
click at [454, 363] on span "Continue with Google" at bounding box center [399, 366] width 118 height 13
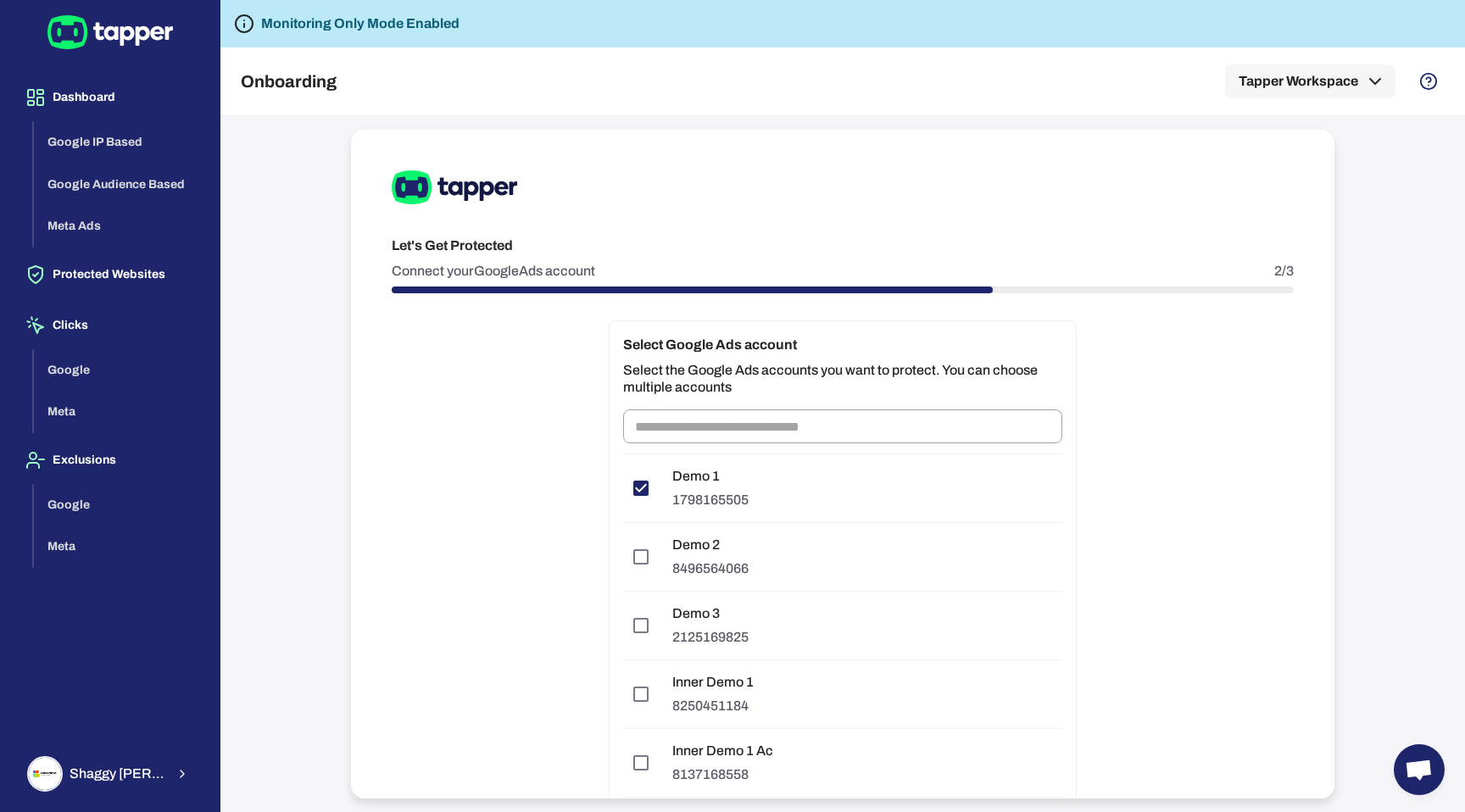
scroll to position [176, 0]
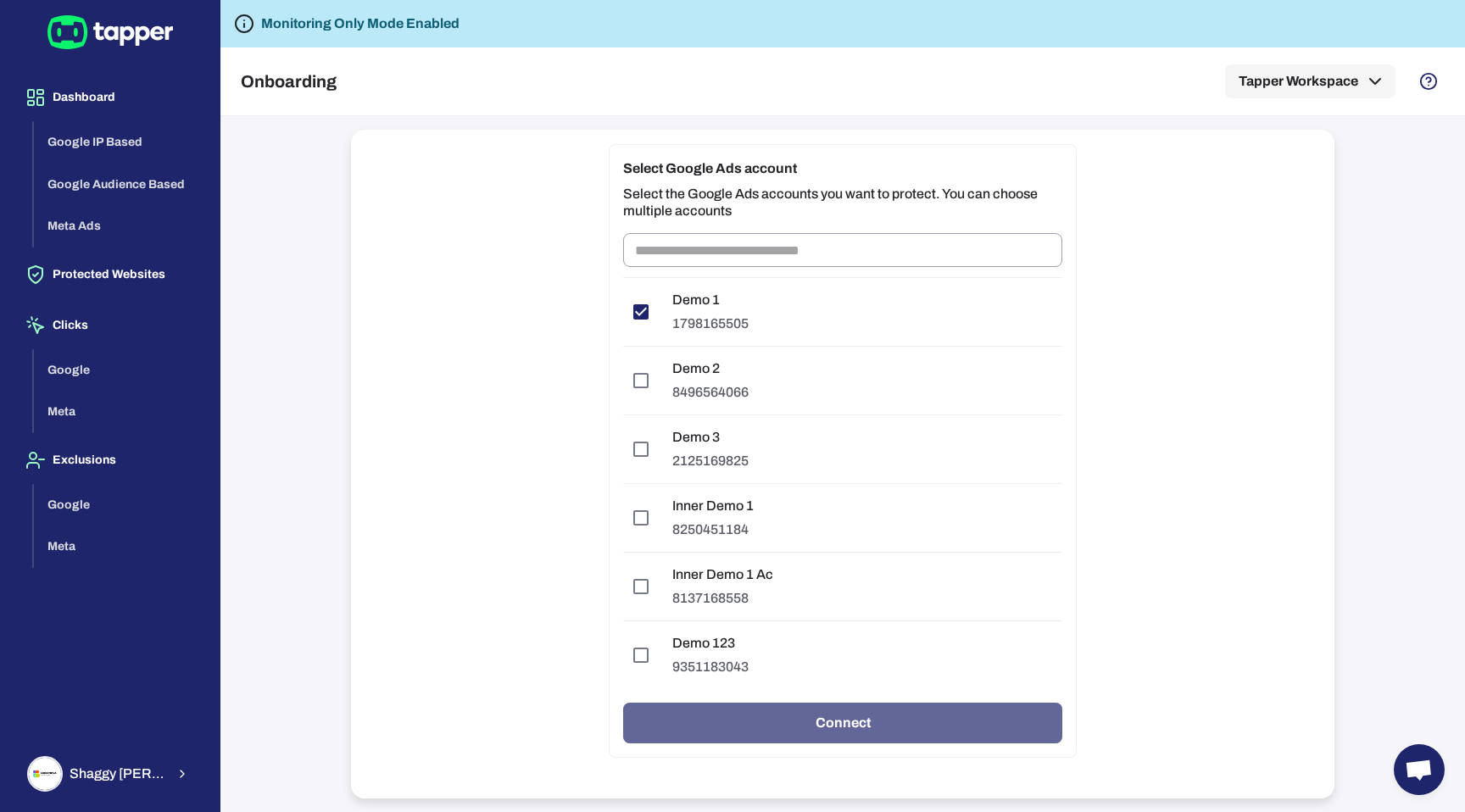
click at [974, 734] on button "Connect" at bounding box center [843, 723] width 439 height 41
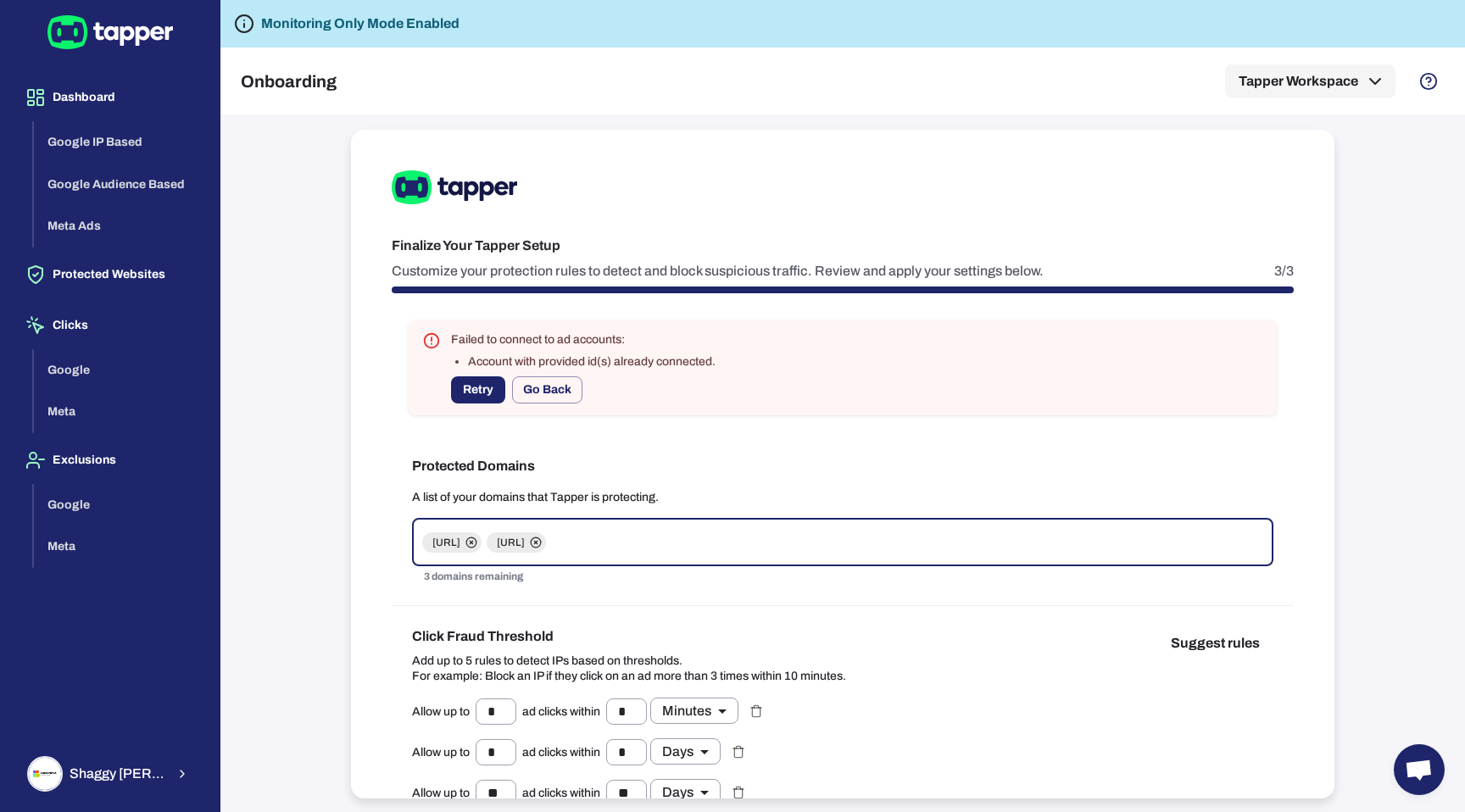
click at [526, 358] on li "Account with provided id(s) already connected." at bounding box center [591, 362] width 248 height 15
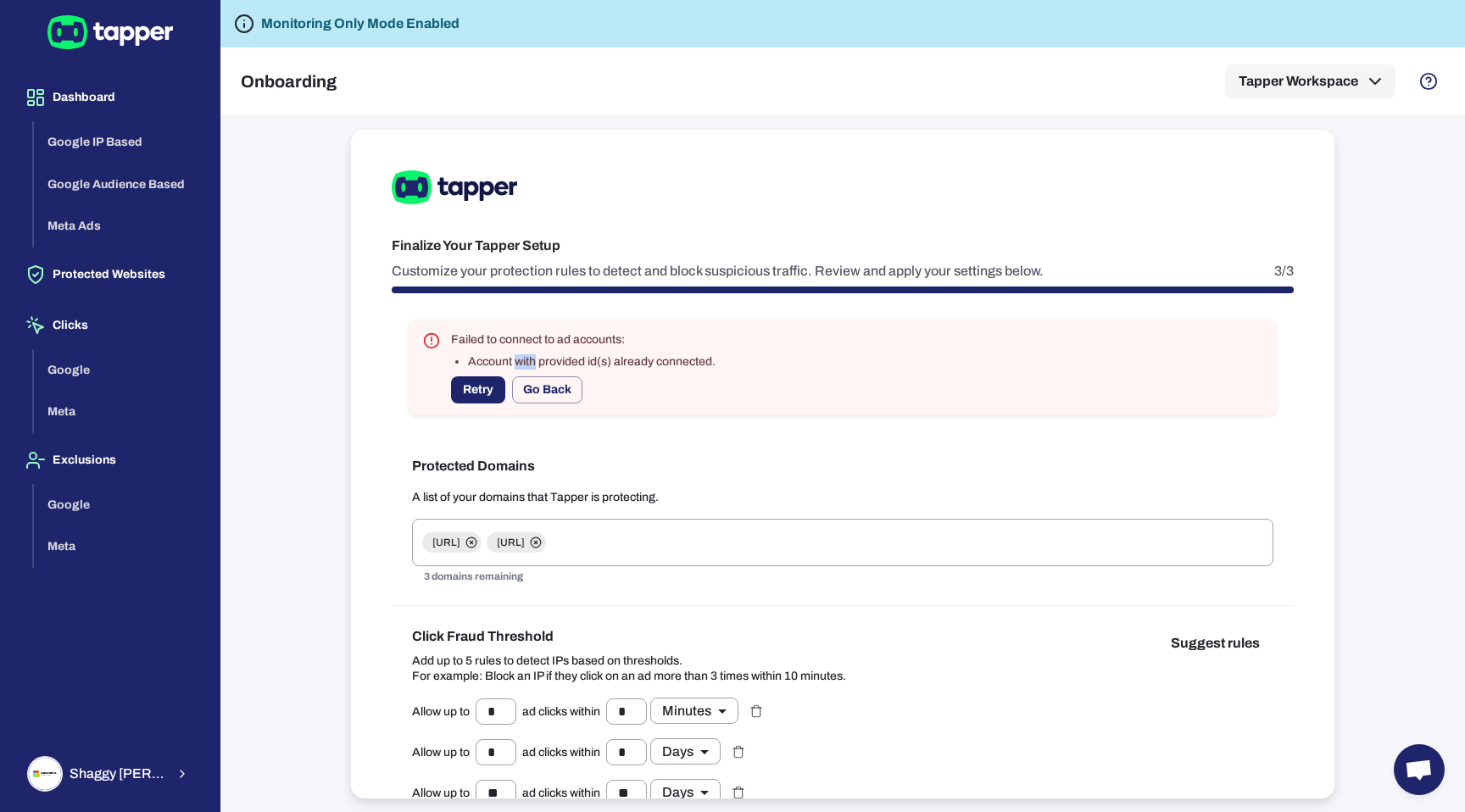
click at [526, 358] on li "Account with provided id(s) already connected." at bounding box center [591, 362] width 248 height 15
click at [746, 366] on div "Failed to connect to ad accounts: Account with provided id(s) already connected…" at bounding box center [843, 368] width 868 height 95
click at [493, 393] on button "Retry" at bounding box center [477, 390] width 54 height 28
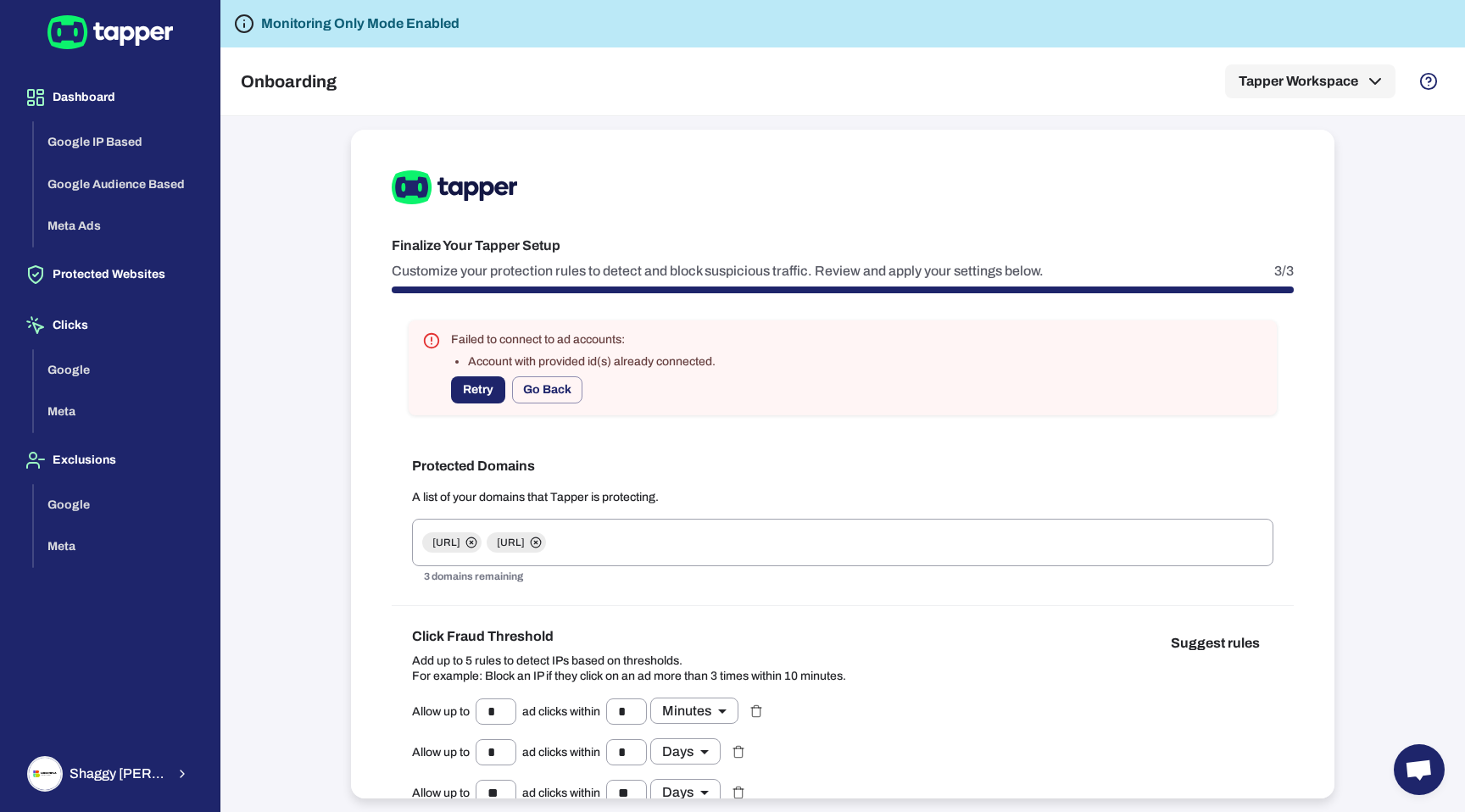
click at [495, 361] on li "Account with provided id(s) already connected." at bounding box center [591, 362] width 248 height 15
click at [639, 385] on div "Retry Go Back" at bounding box center [583, 390] width 265 height 28
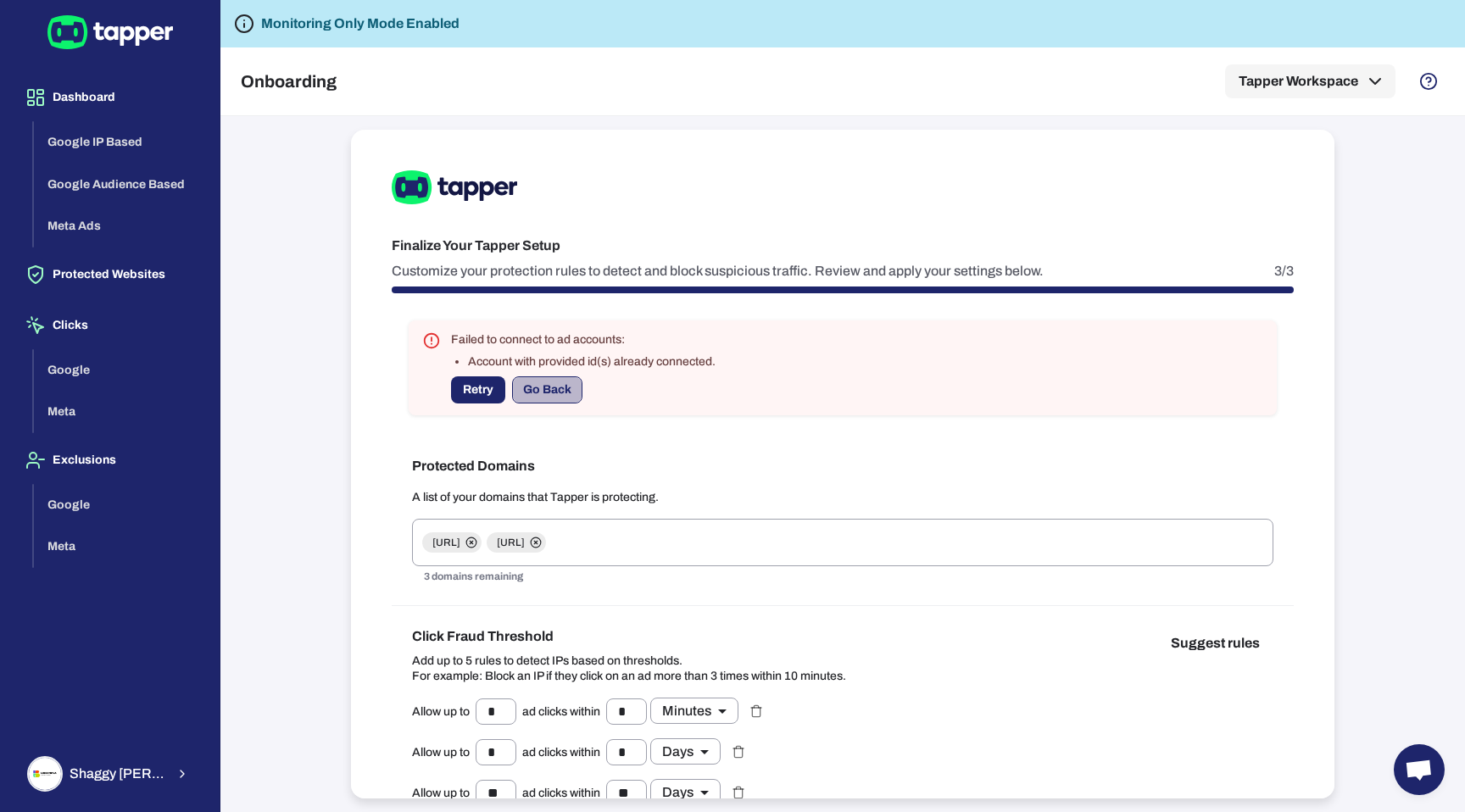
click at [578, 395] on button "Go Back" at bounding box center [547, 390] width 70 height 28
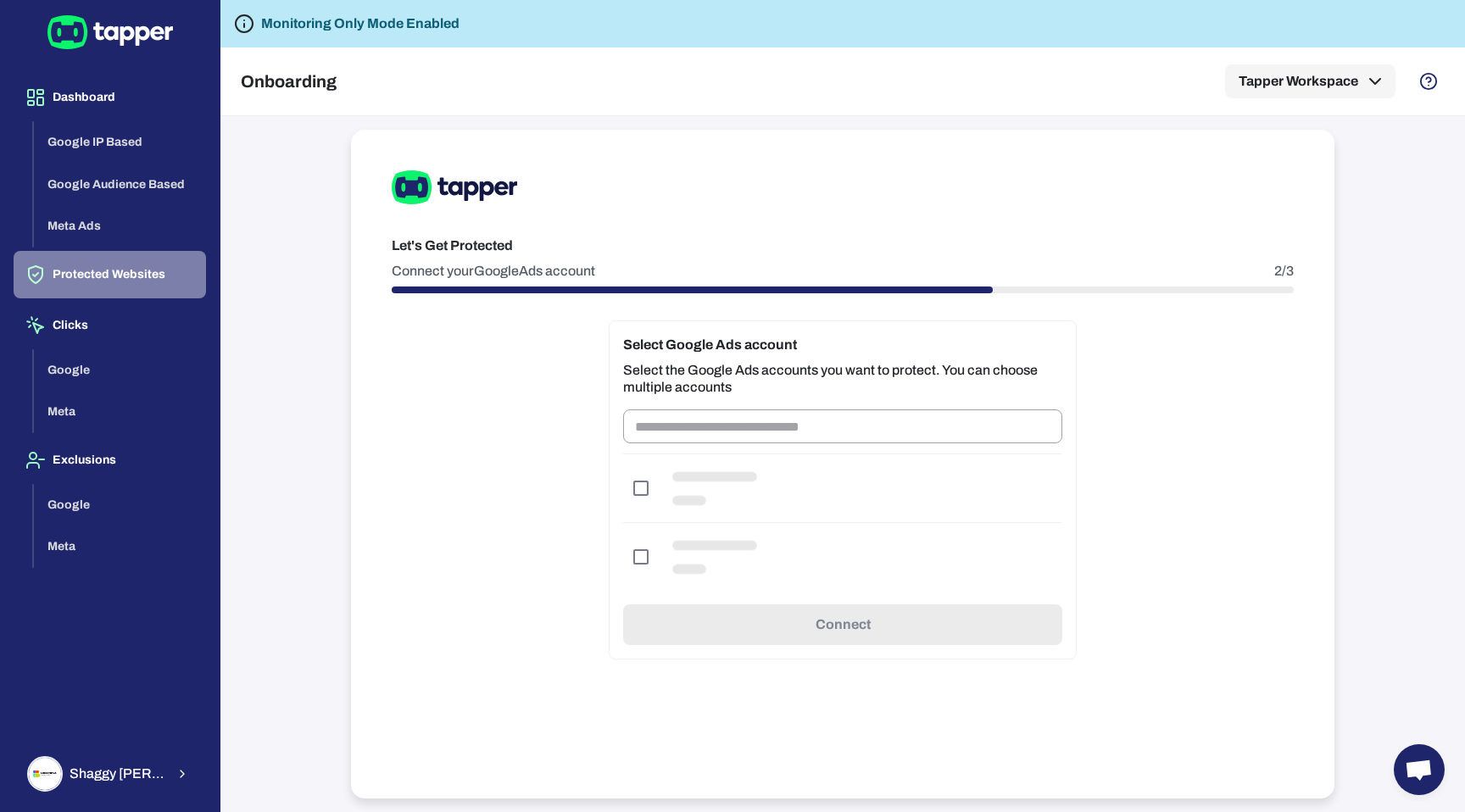
click at [166, 282] on button "Protected Websites" at bounding box center [109, 275] width 193 height 47
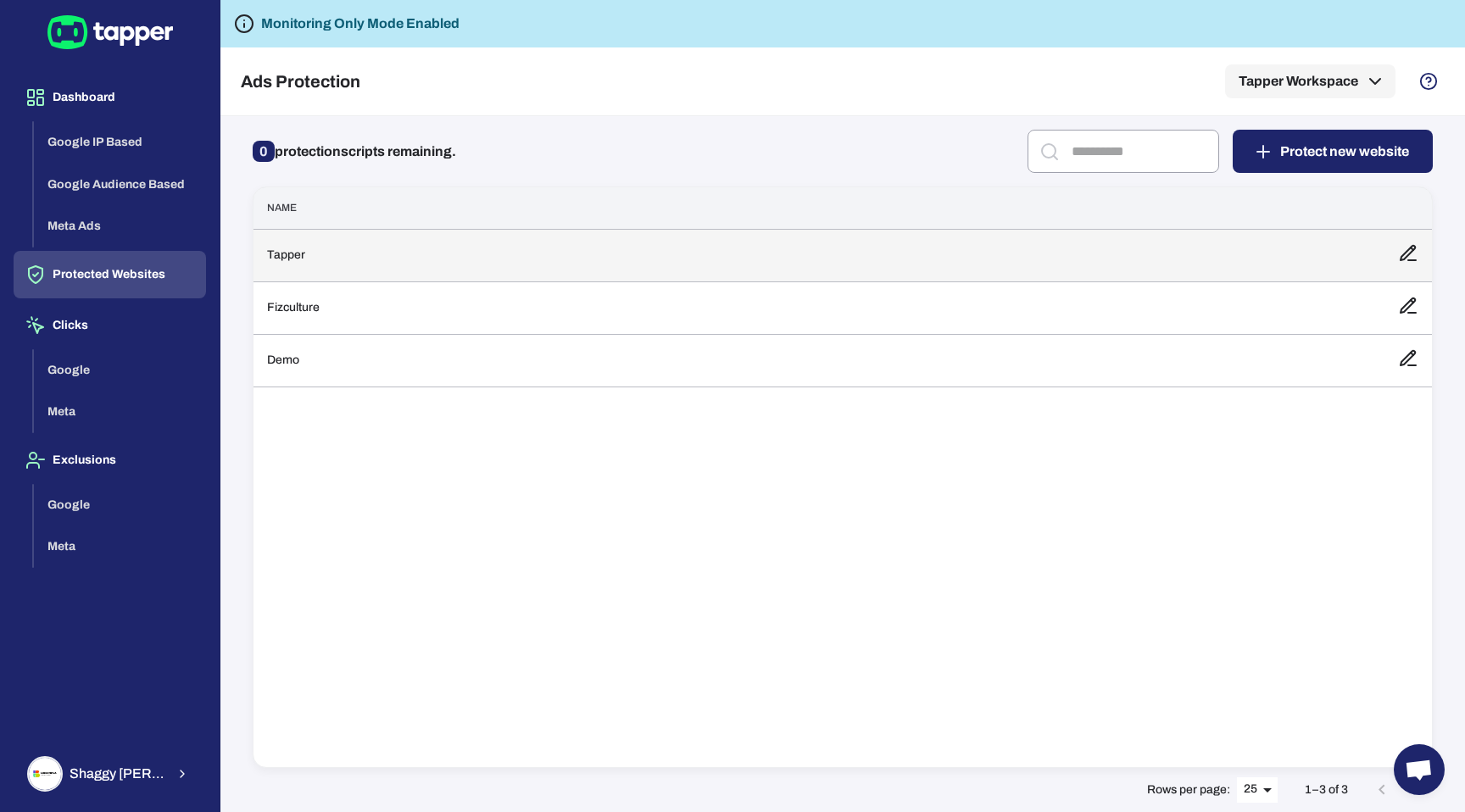
click at [427, 256] on td "Tapper" at bounding box center [819, 254] width 1131 height 52
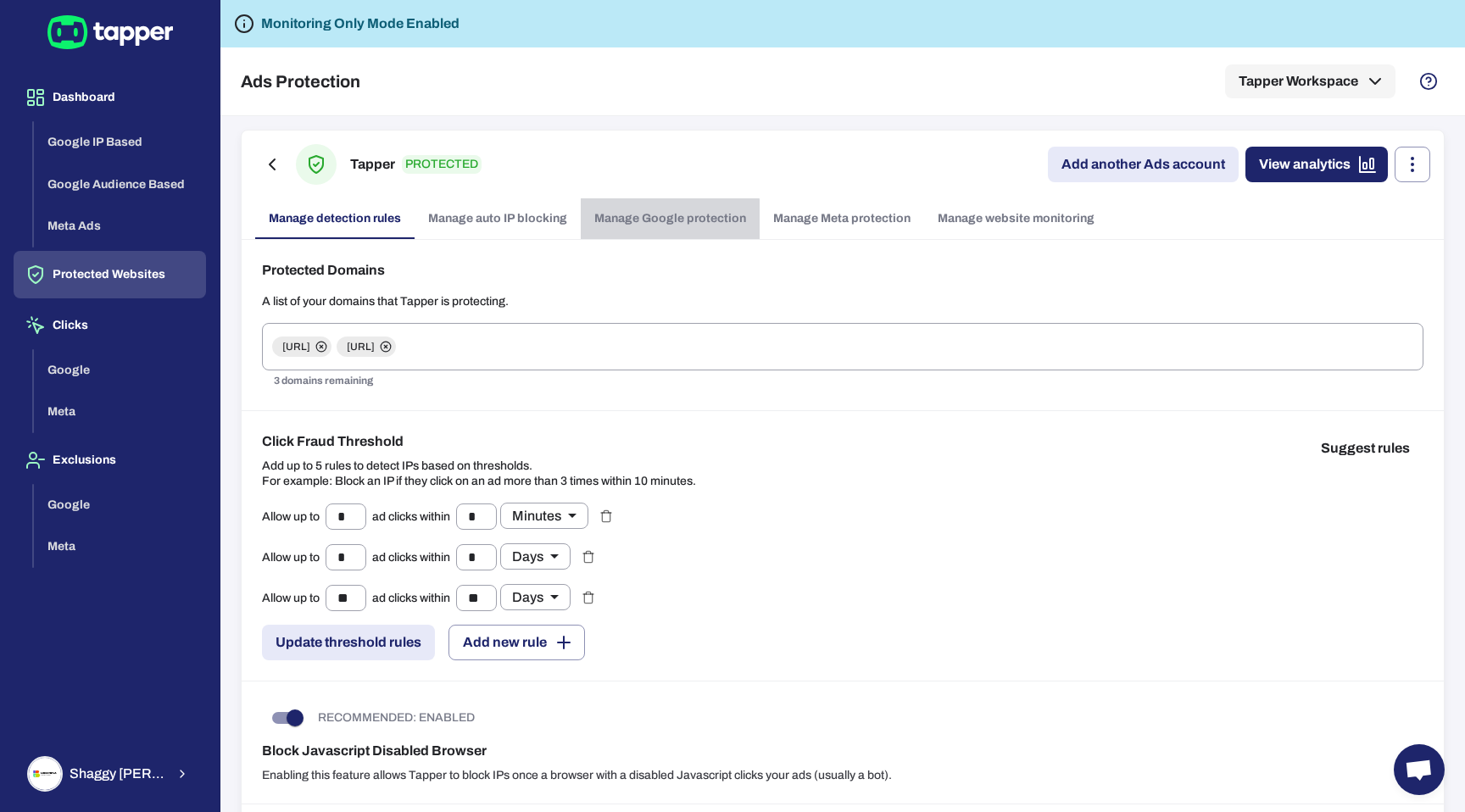
click at [655, 232] on link "Manage Google protection" at bounding box center [670, 218] width 179 height 41
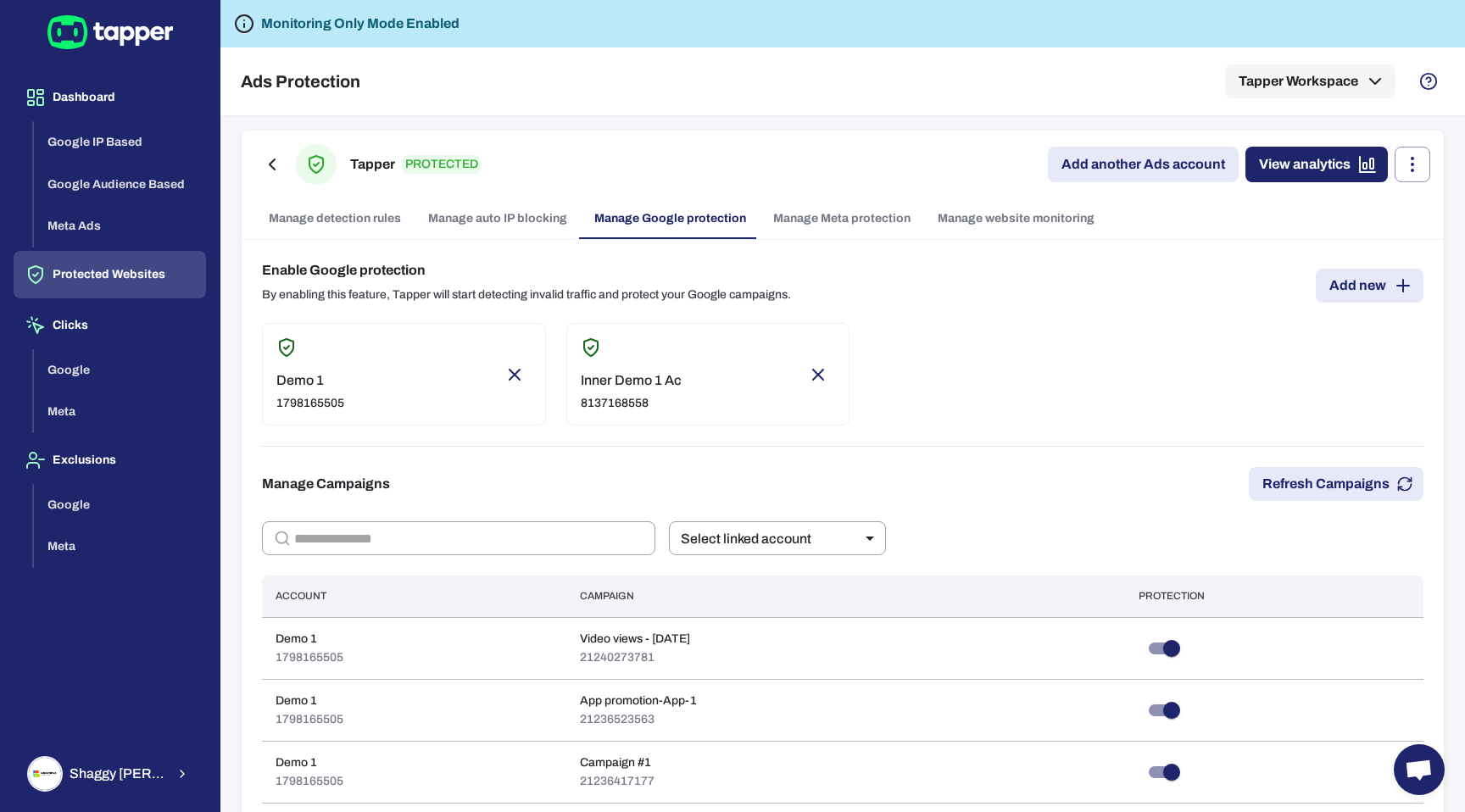
click at [355, 346] on div "Demo 1 1798165505" at bounding box center [403, 374] width 284 height 102
type input "****"
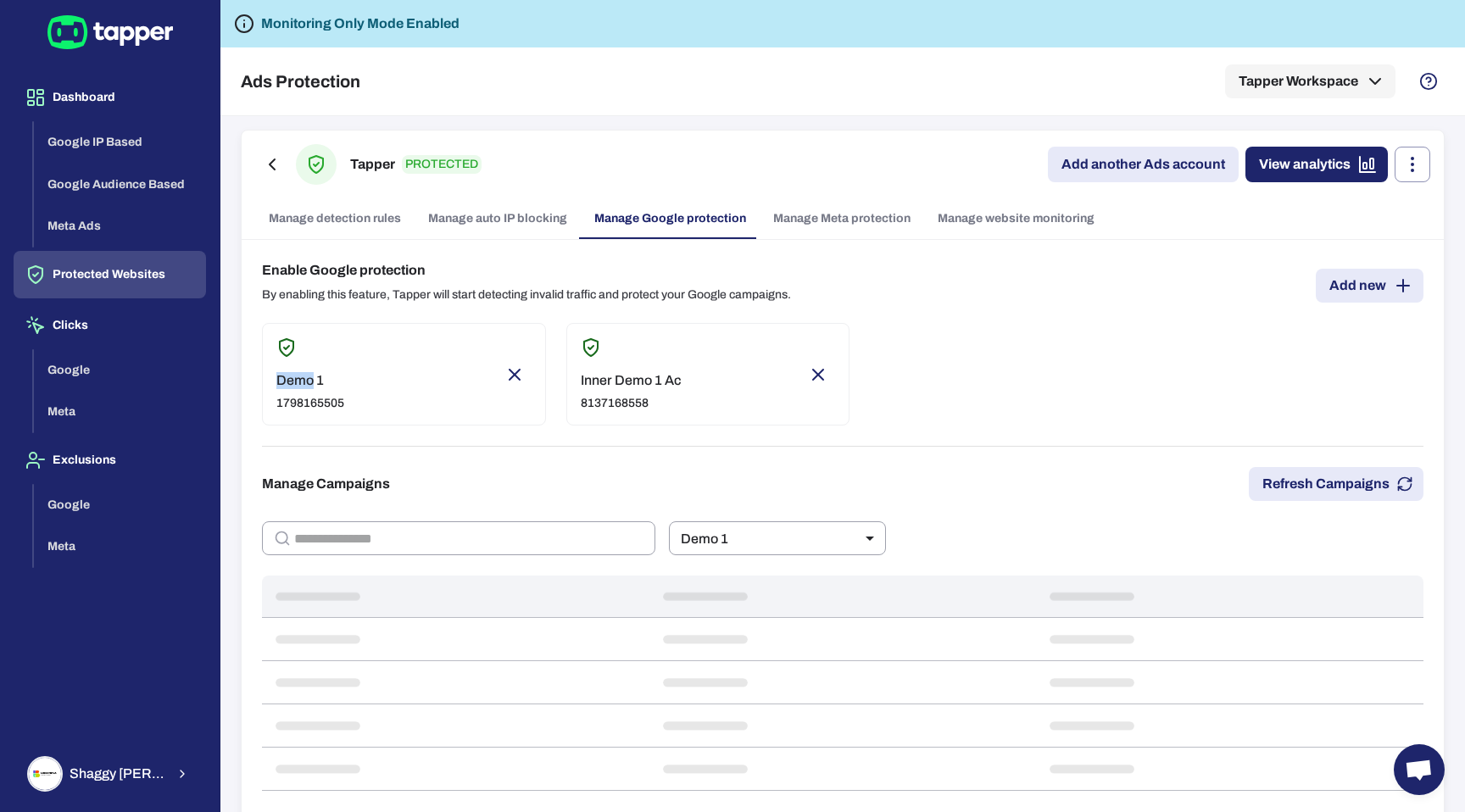
click at [355, 346] on div "Demo 1 1798165505" at bounding box center [403, 374] width 284 height 102
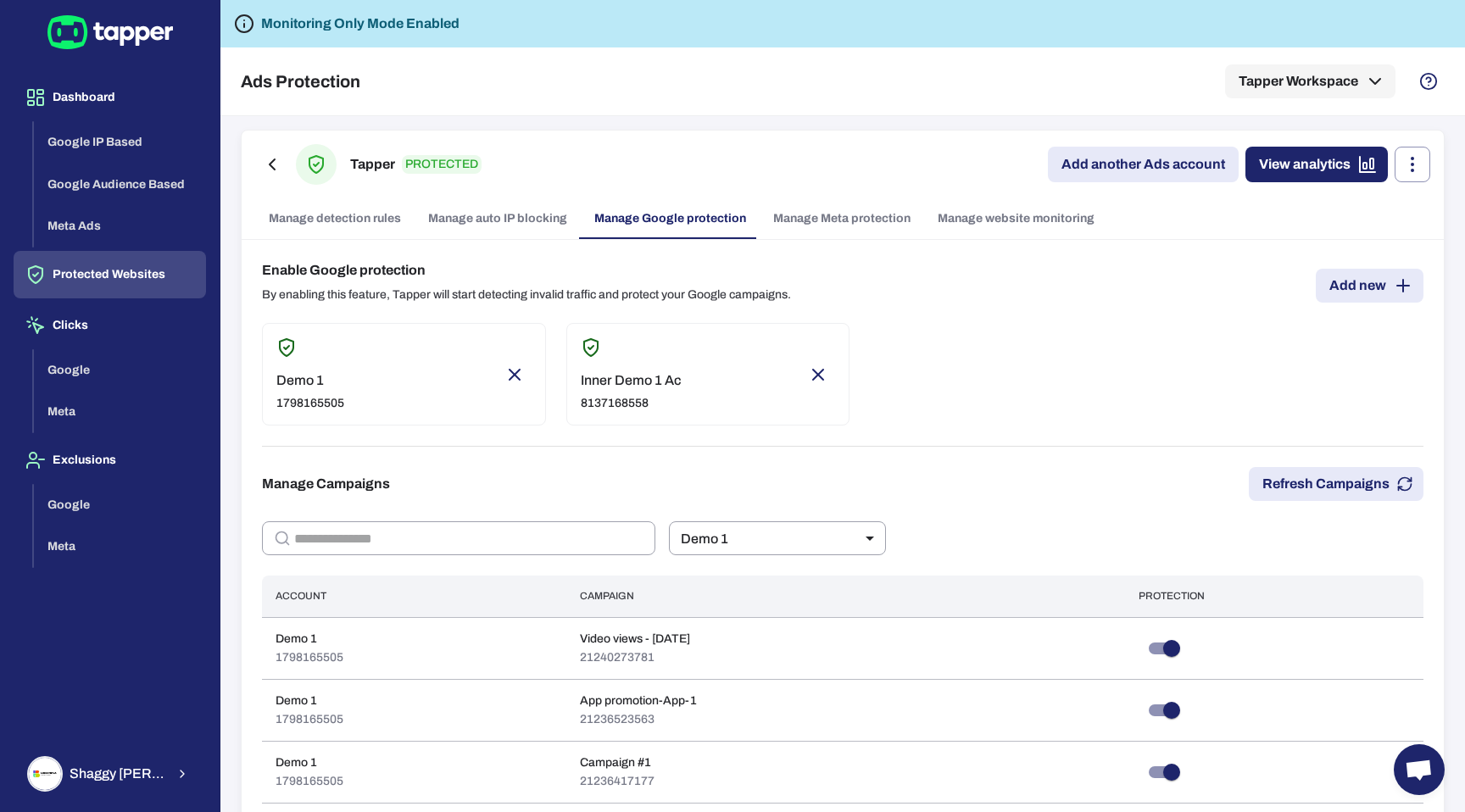
click at [896, 334] on div "Demo 1 1798165505 Inner Demo 1 Ac 8137168558" at bounding box center [843, 374] width 1161 height 102
click at [371, 224] on link "Manage detection rules" at bounding box center [335, 218] width 159 height 41
